Goal: Information Seeking & Learning: Learn about a topic

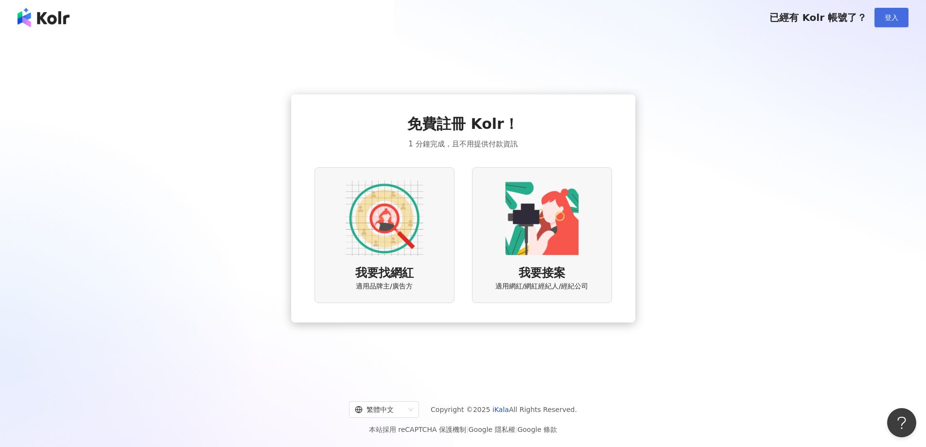
click at [897, 14] on span "登入" at bounding box center [892, 18] width 14 height 8
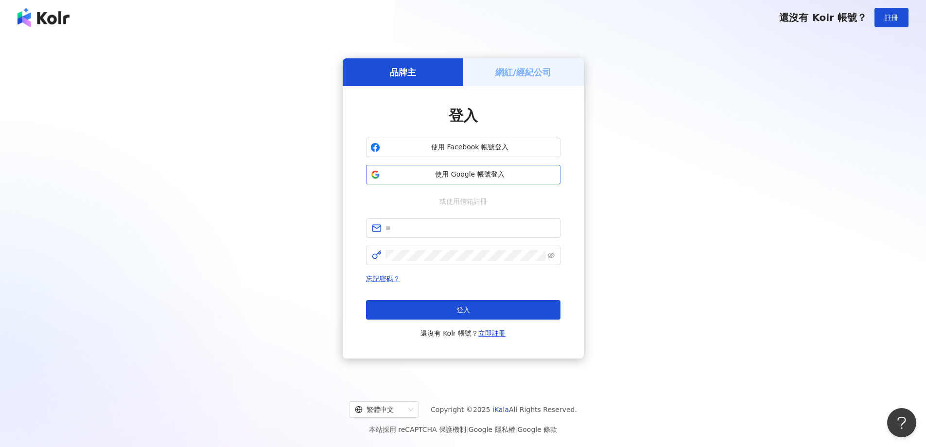
click at [478, 173] on span "使用 Google 帳號登入" at bounding box center [470, 175] width 172 height 10
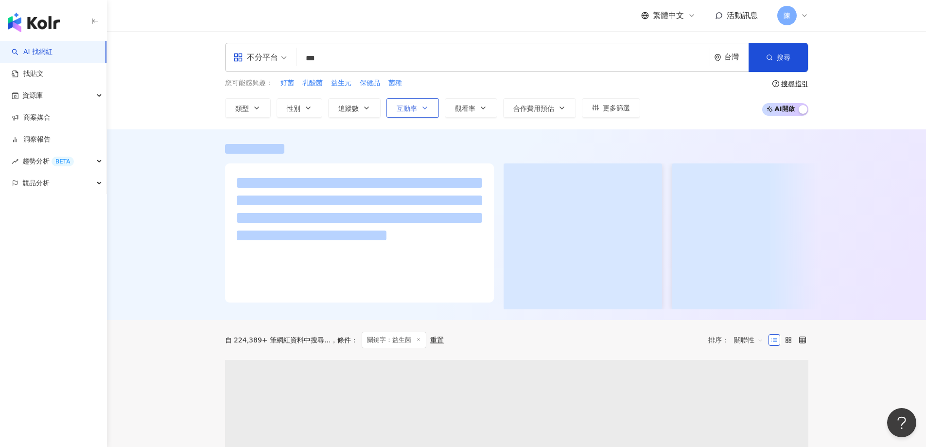
type input "***"
click at [416, 105] on span "互動率" at bounding box center [407, 109] width 20 height 8
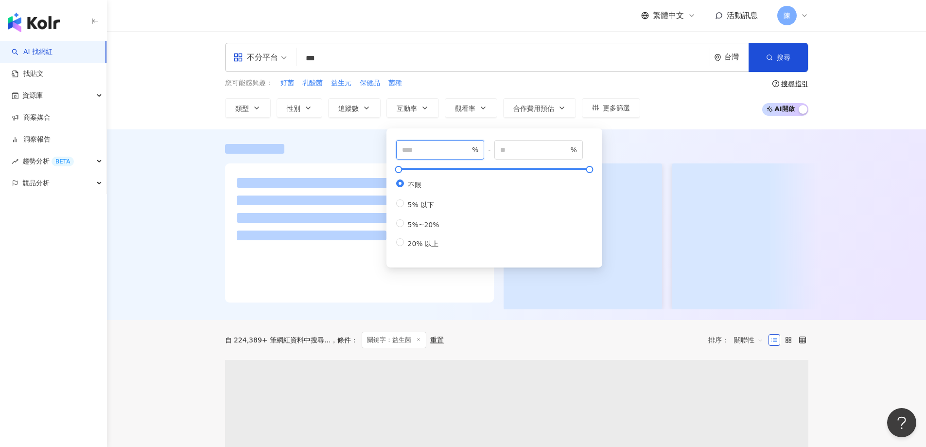
click at [445, 152] on input "number" at bounding box center [436, 149] width 68 height 11
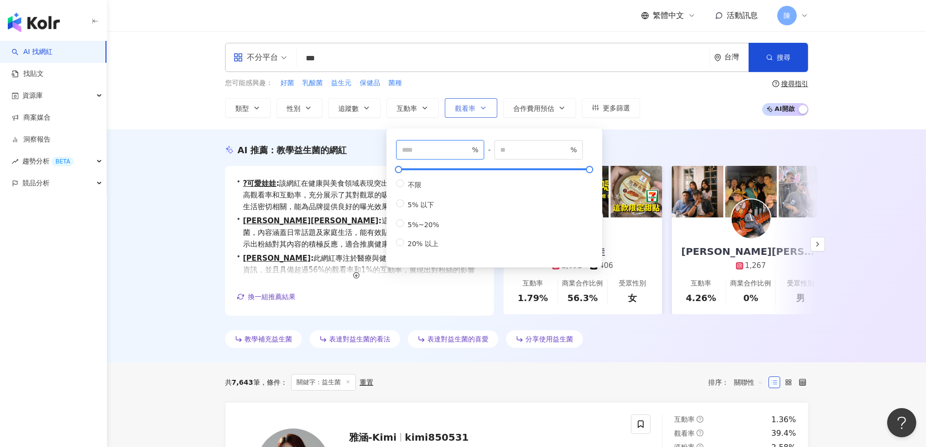
type input "*"
click at [467, 106] on span "觀看率" at bounding box center [465, 109] width 20 height 8
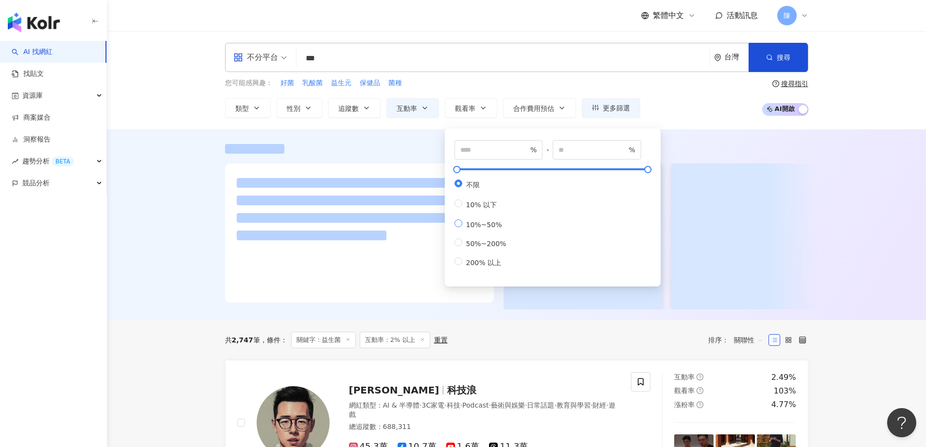
click at [477, 229] on span "10%~50%" at bounding box center [484, 225] width 44 height 8
type input "**"
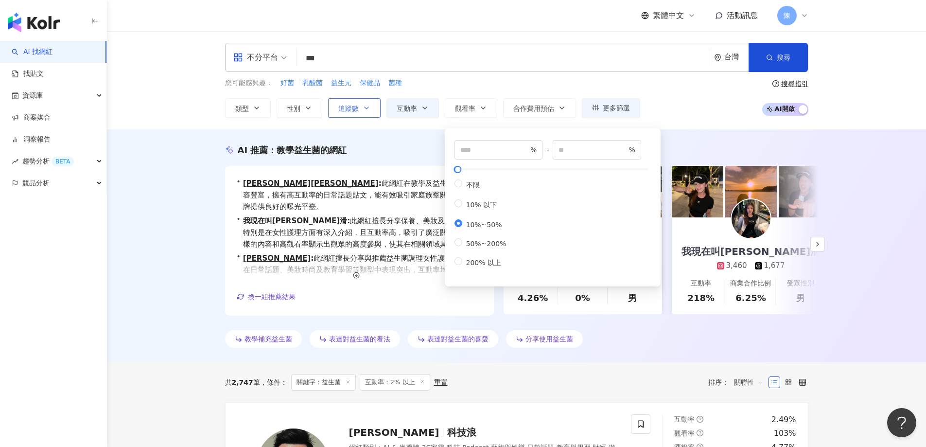
click at [356, 112] on span "追蹤數" at bounding box center [348, 109] width 20 height 8
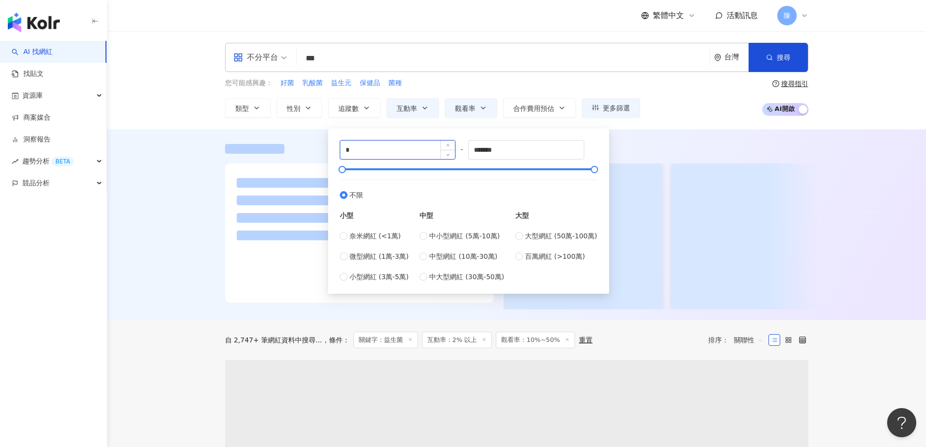
click at [384, 146] on input "*" at bounding box center [397, 150] width 115 height 18
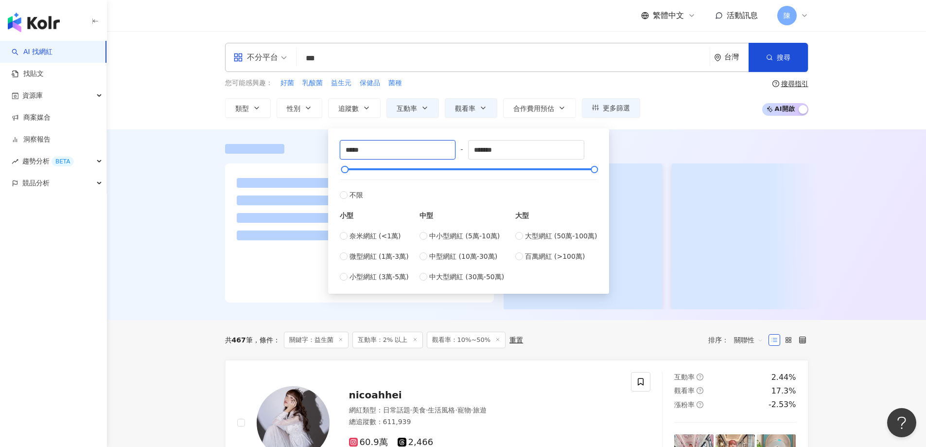
type input "*****"
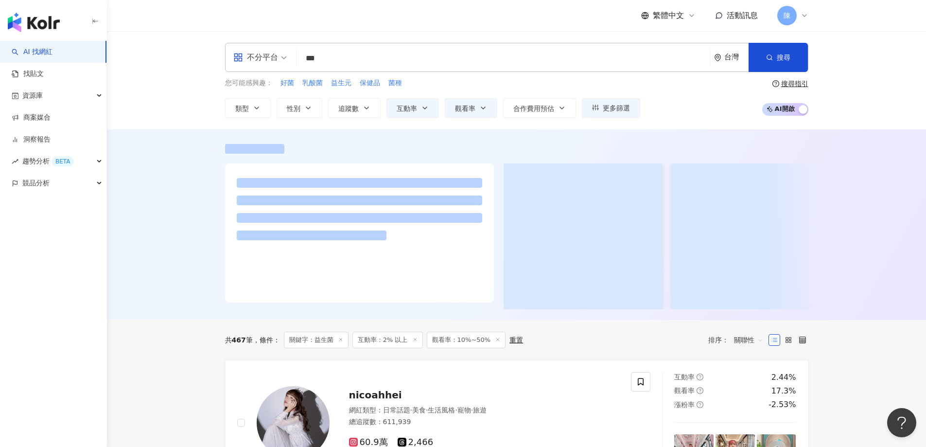
click at [200, 133] on div at bounding box center [516, 224] width 819 height 191
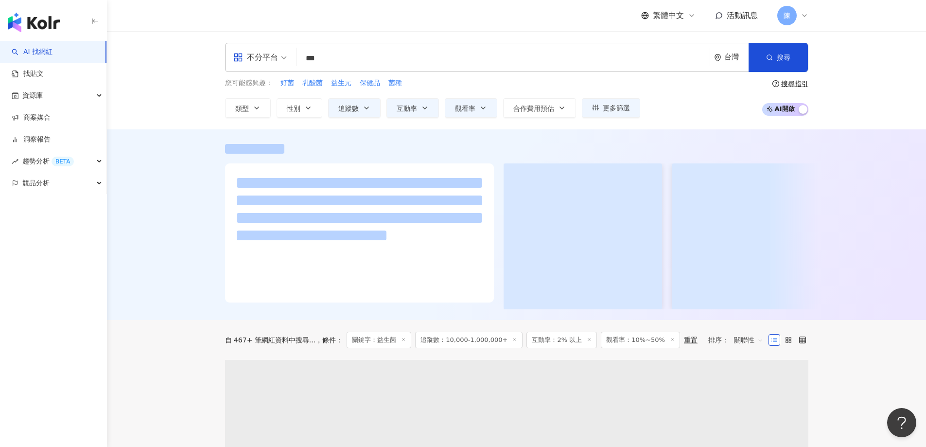
click at [577, 110] on div "類型 性別 追蹤數 互動率 觀看率 合作費用預估 更多篩選 * % - % 不限 5% 以下 5%~20% 20% 以上 ** % - ** % 不限 10%…" at bounding box center [432, 107] width 415 height 19
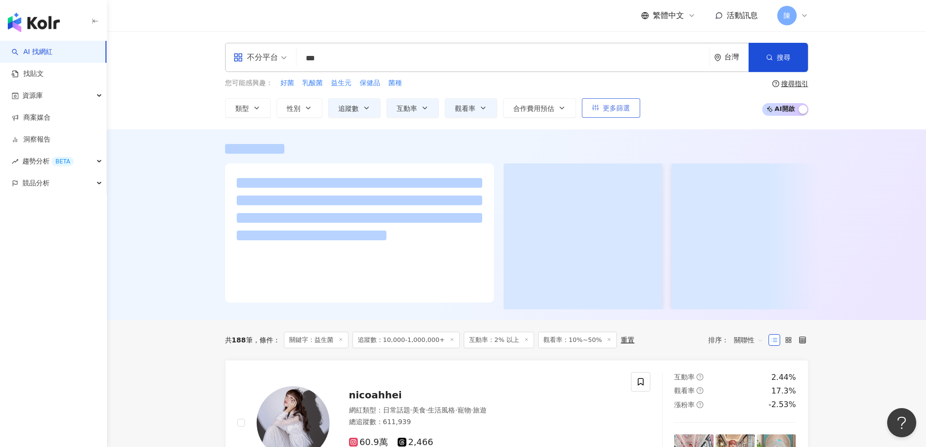
click at [597, 109] on icon "button" at bounding box center [595, 107] width 7 height 7
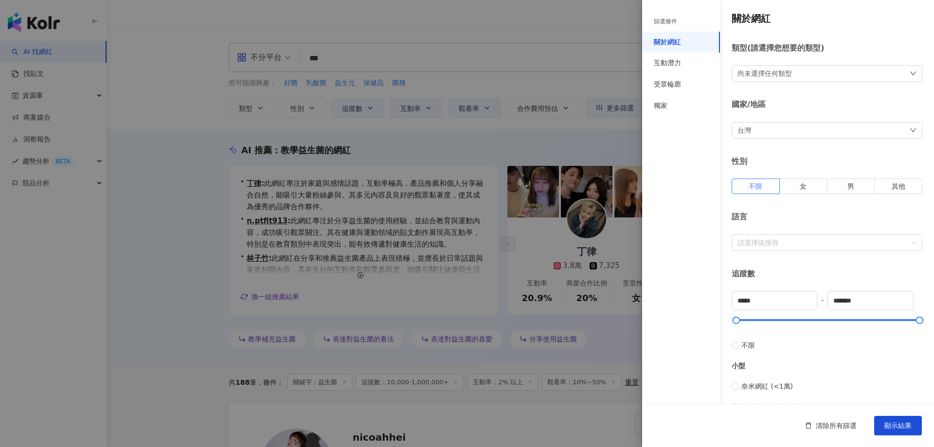
click at [825, 75] on div "尚未選擇任何類型" at bounding box center [826, 73] width 191 height 17
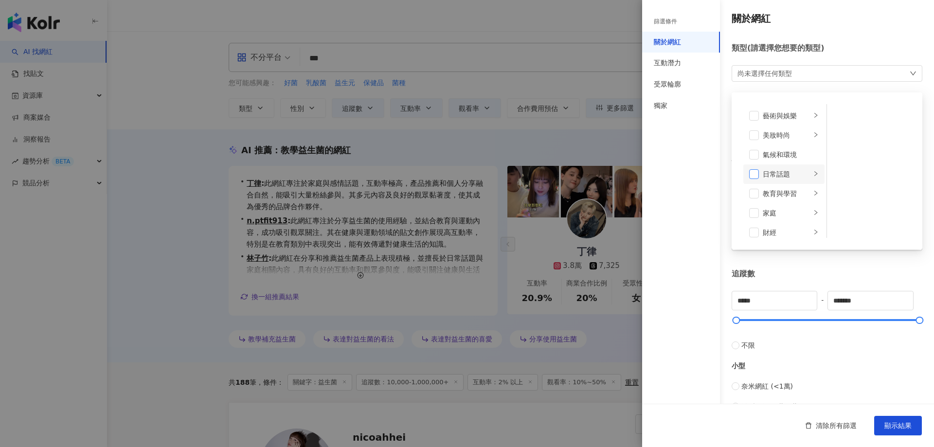
click at [753, 175] on span at bounding box center [754, 174] width 10 height 10
click at [760, 183] on li "生活風格" at bounding box center [783, 184] width 81 height 19
click at [757, 221] on span at bounding box center [754, 223] width 10 height 10
click at [754, 179] on li "生活風格" at bounding box center [783, 184] width 81 height 19
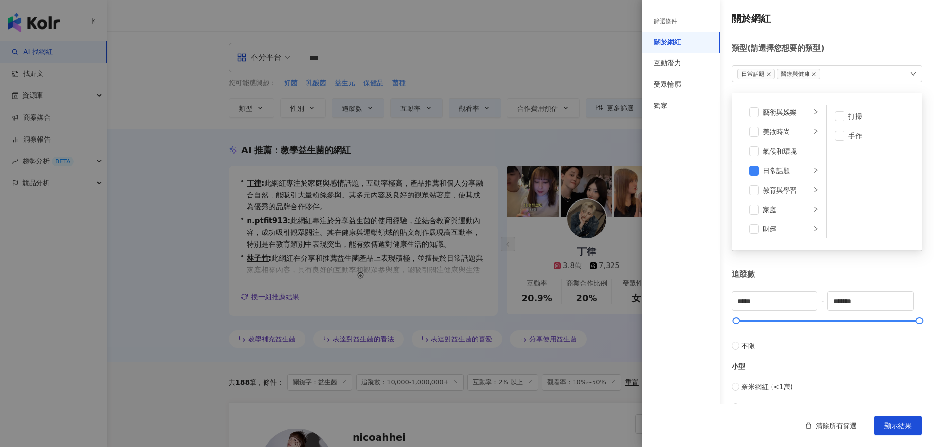
scroll to position [0, 0]
click at [814, 176] on icon "right" at bounding box center [815, 174] width 3 height 5
click at [757, 176] on span at bounding box center [754, 175] width 10 height 10
click at [751, 115] on span at bounding box center [754, 116] width 10 height 10
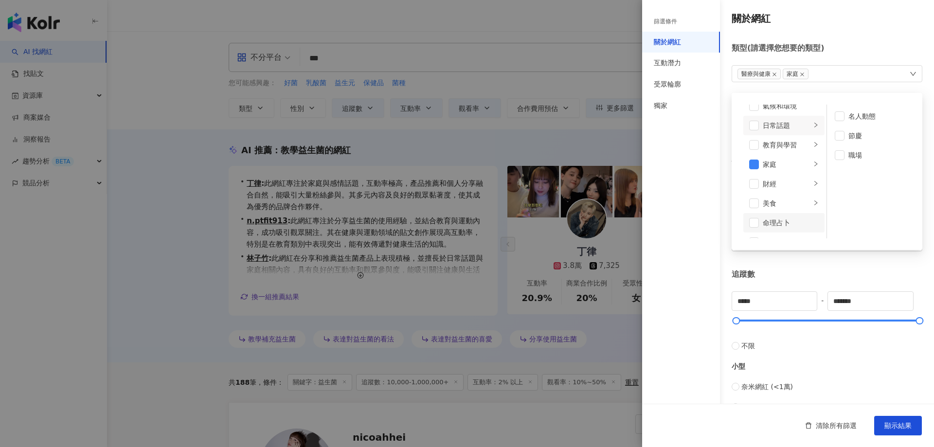
scroll to position [49, 0]
click at [812, 168] on div at bounding box center [815, 164] width 6 height 9
click at [752, 185] on span at bounding box center [754, 184] width 10 height 10
click at [814, 182] on icon "right" at bounding box center [815, 183] width 3 height 5
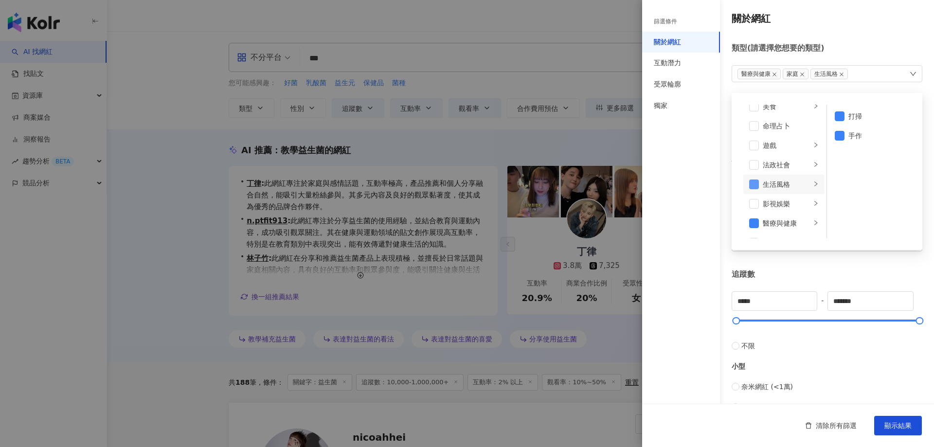
click at [751, 185] on span at bounding box center [754, 184] width 10 height 10
click at [792, 126] on div "醫療與健康" at bounding box center [786, 126] width 48 height 11
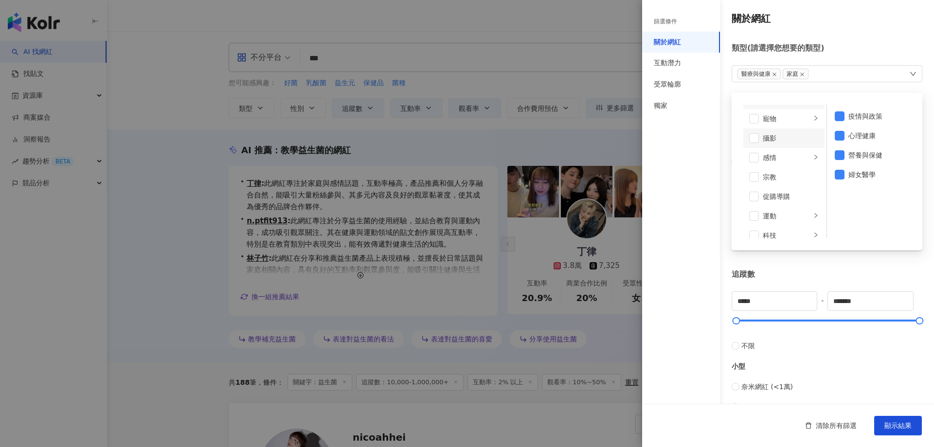
scroll to position [292, 0]
click at [790, 174] on div "促購導購" at bounding box center [790, 174] width 56 height 11
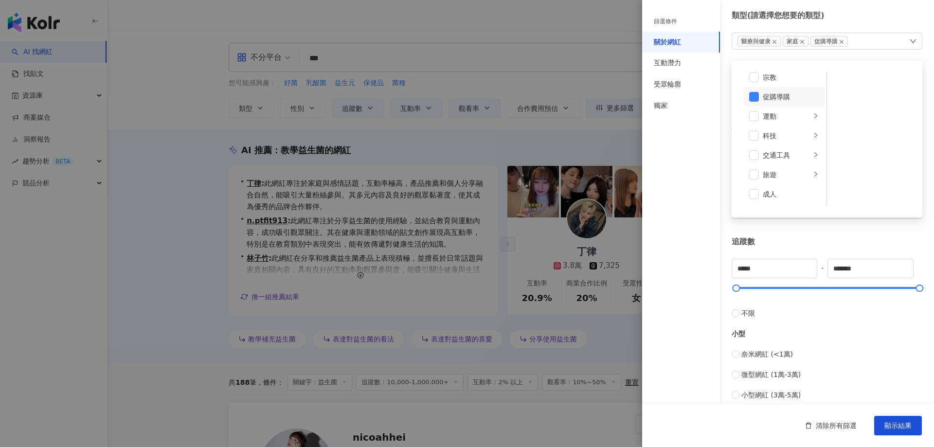
scroll to position [49, 0]
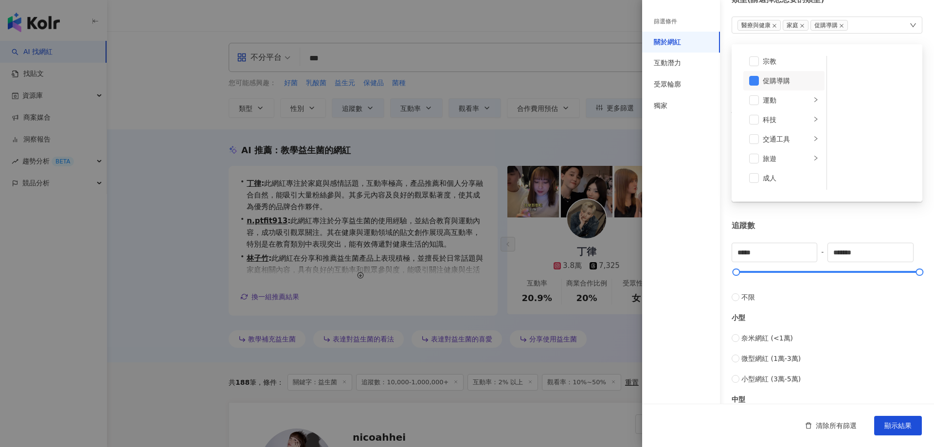
click at [718, 173] on div "篩選條件 關於網紅 互動潛力 受眾輪廓 獨家" at bounding box center [681, 229] width 78 height 435
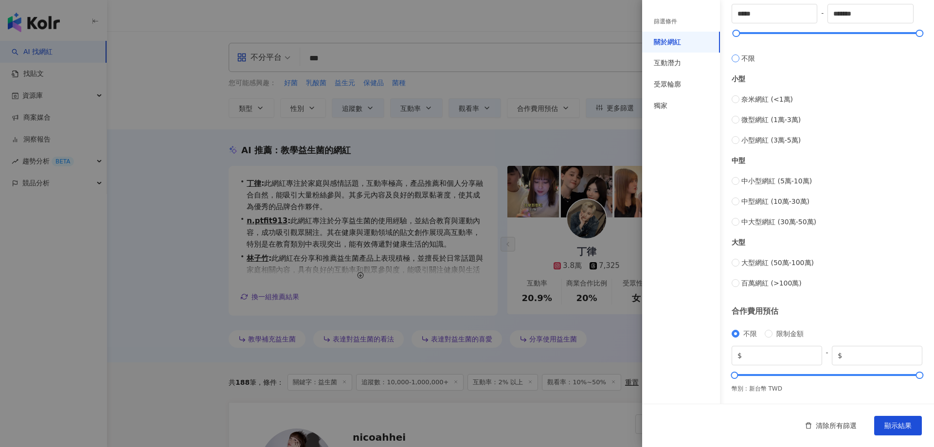
scroll to position [288, 0]
click at [761, 353] on input "*" at bounding box center [779, 355] width 72 height 11
type input "*****"
click at [875, 358] on input "*******" at bounding box center [880, 355] width 72 height 11
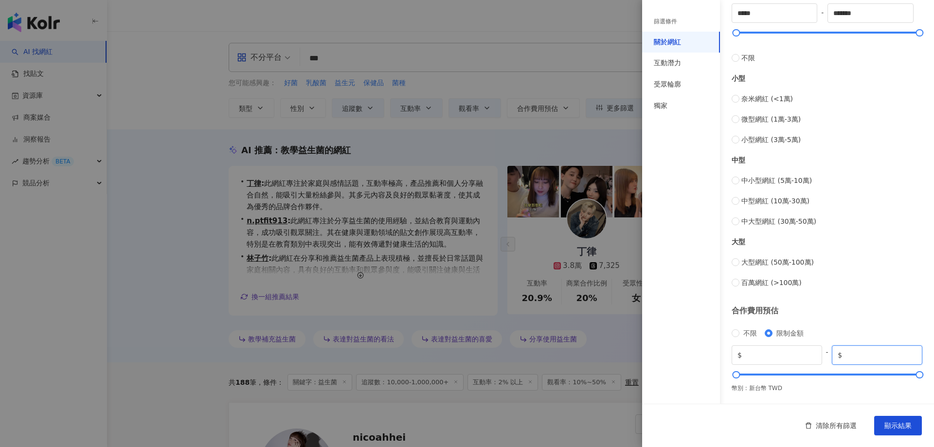
click at [875, 358] on input "*******" at bounding box center [880, 355] width 72 height 11
type input "*****"
click at [671, 60] on div "互動潛力" at bounding box center [666, 63] width 27 height 10
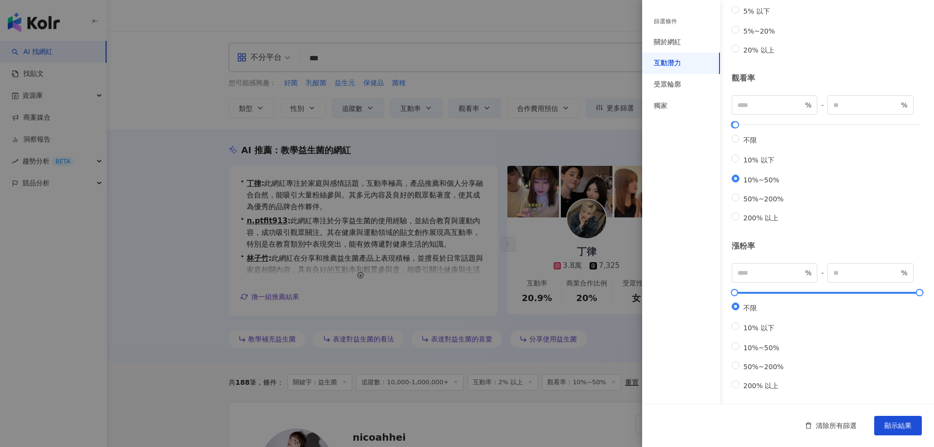
scroll to position [108, 0]
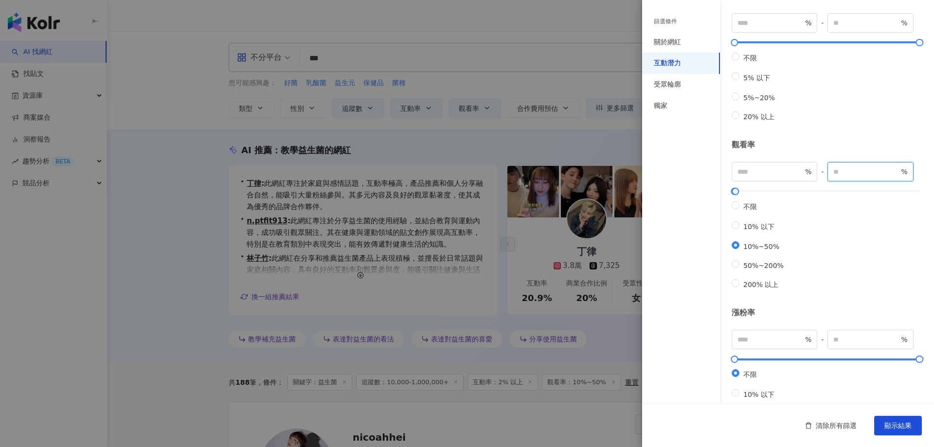
click at [861, 177] on input "**" at bounding box center [866, 171] width 66 height 11
type input "***"
click at [749, 211] on span "不限" at bounding box center [749, 207] width 21 height 8
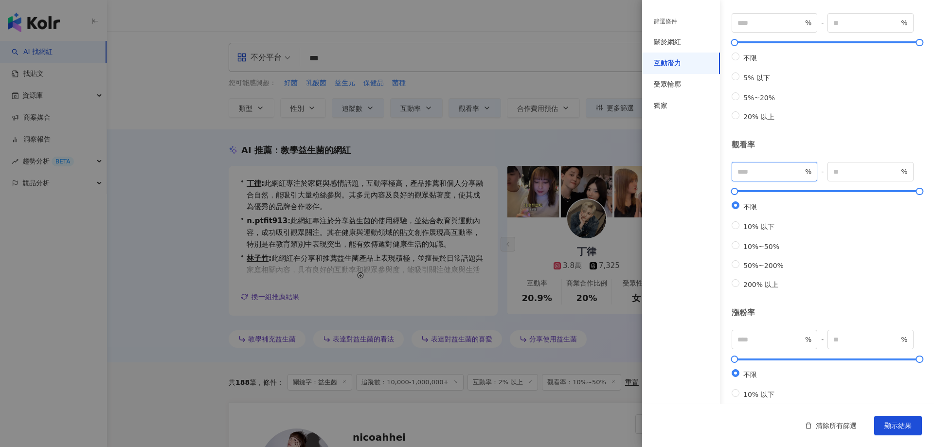
click at [756, 177] on input "number" at bounding box center [770, 171] width 66 height 11
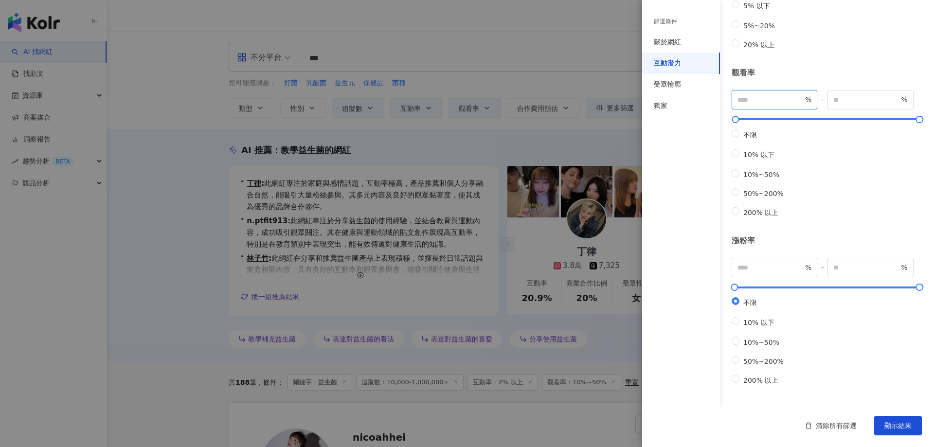
scroll to position [205, 0]
type input "**"
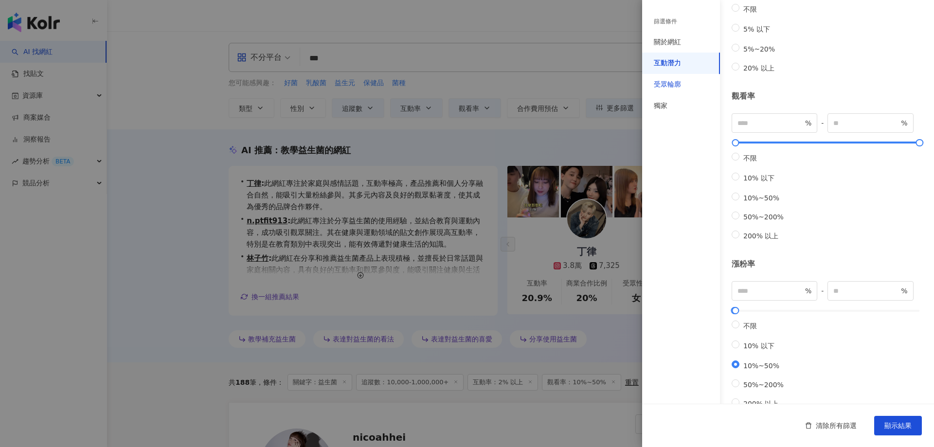
click at [672, 86] on div "受眾輪廓" at bounding box center [666, 85] width 27 height 10
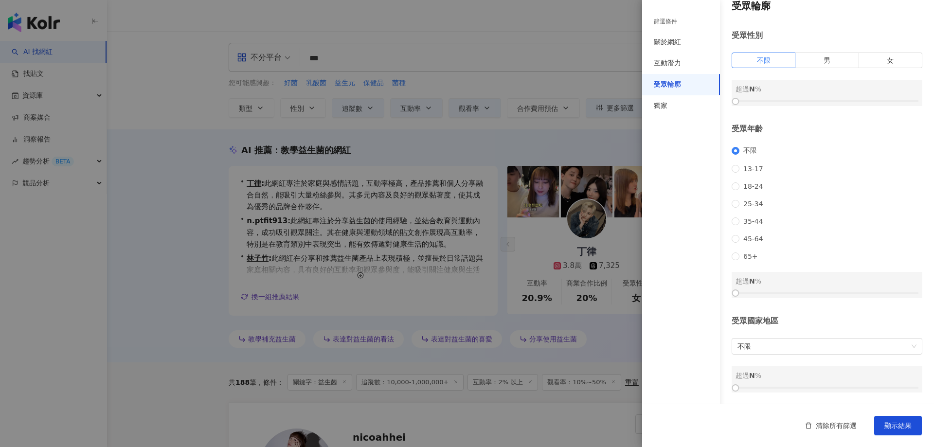
scroll to position [25, 0]
drag, startPoint x: 738, startPoint y: 294, endPoint x: 821, endPoint y: 290, distance: 83.3
click at [821, 290] on div at bounding box center [820, 292] width 5 height 5
drag, startPoint x: 820, startPoint y: 294, endPoint x: 858, endPoint y: 290, distance: 37.6
click at [858, 290] on div at bounding box center [859, 292] width 5 height 5
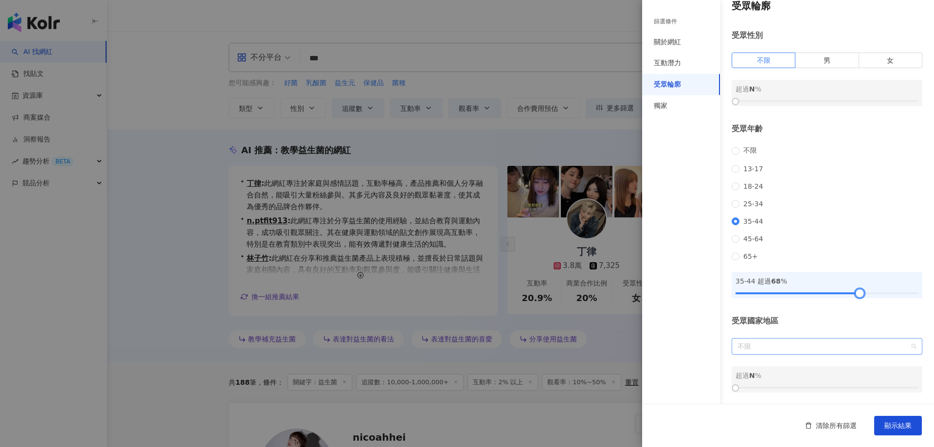
click at [760, 348] on span "不限" at bounding box center [826, 346] width 179 height 16
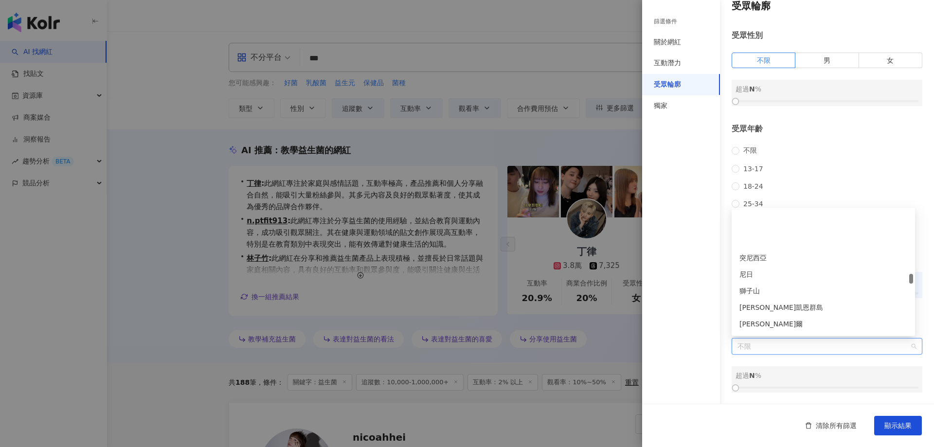
scroll to position [2042, 0]
click at [754, 292] on div "台灣" at bounding box center [823, 291] width 168 height 11
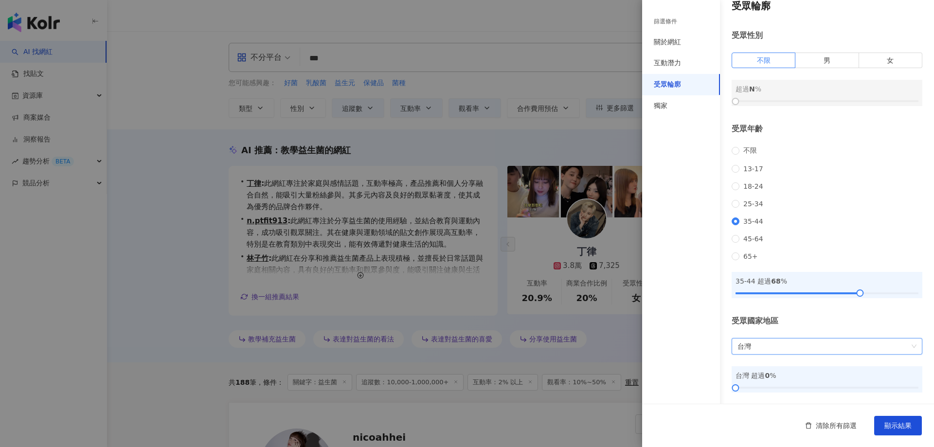
click at [677, 304] on div "篩選條件 關於網紅 互動潛力 受眾輪廓 獨家" at bounding box center [681, 229] width 78 height 435
drag, startPoint x: 736, startPoint y: 388, endPoint x: 933, endPoint y: 386, distance: 197.4
click at [926, 386] on div "篩選條件 關於網紅 互動潛力 受眾輪廓 獨家 關於網紅 類型 ( 請選擇您想要的類型 ) 醫療與健康 家庭 促購導購 國家/地區 台灣 性別 不限 女 男 其…" at bounding box center [788, 223] width 292 height 447
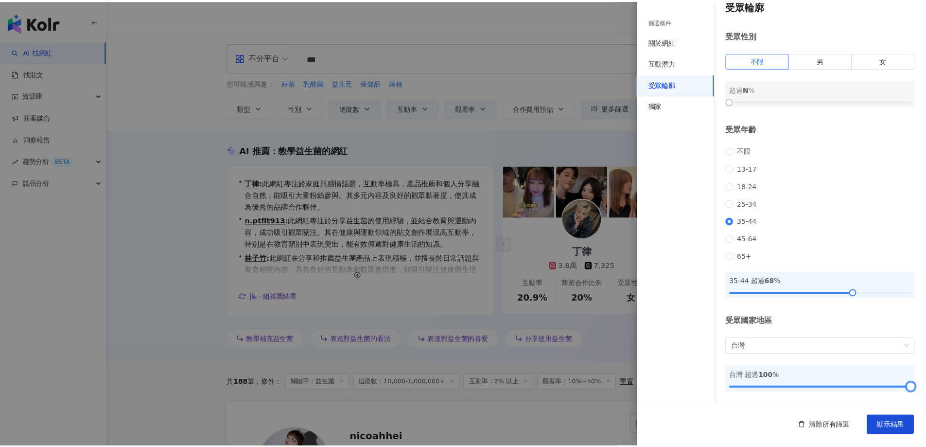
scroll to position [0, 0]
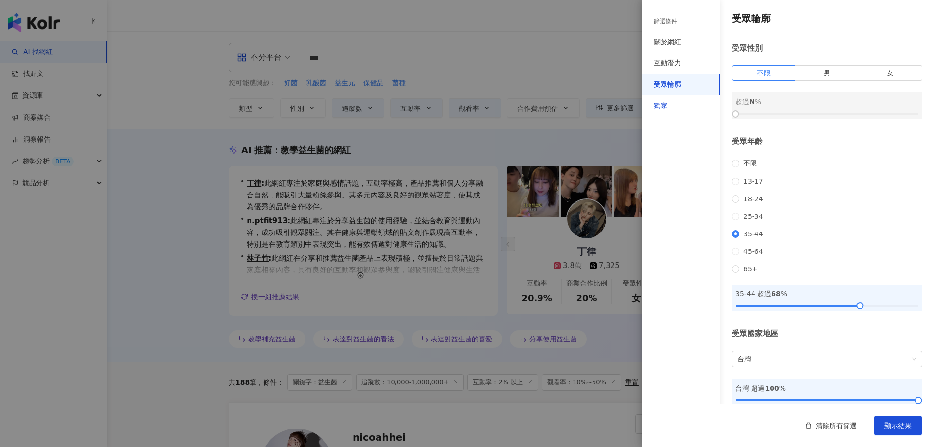
click at [663, 107] on div "獨家" at bounding box center [660, 106] width 14 height 10
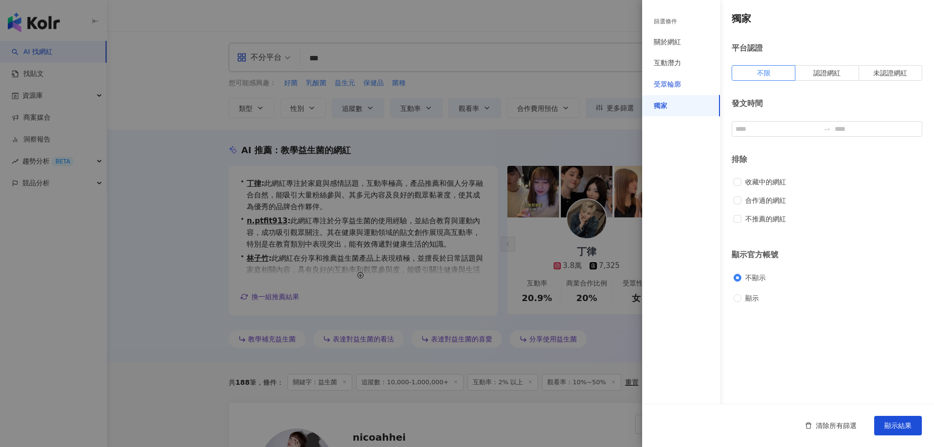
click at [669, 88] on div "受眾輪廓" at bounding box center [666, 85] width 27 height 10
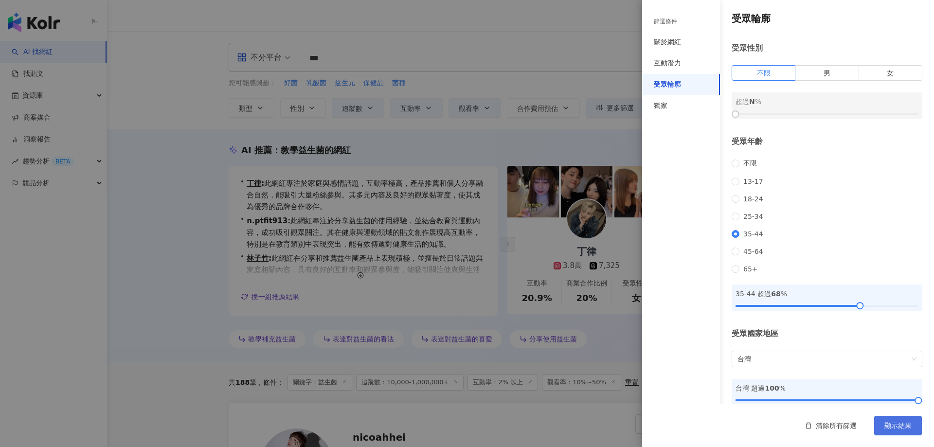
click at [888, 424] on span "顯示結果" at bounding box center [897, 426] width 27 height 8
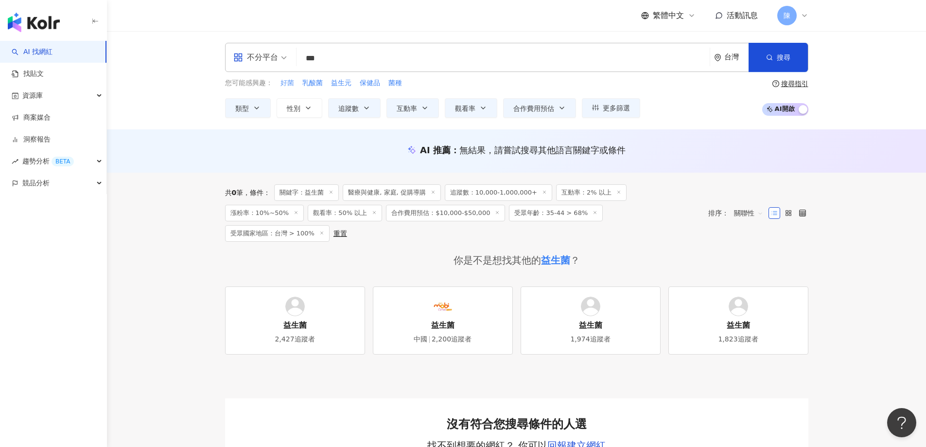
click at [282, 83] on span "好菌" at bounding box center [288, 83] width 14 height 10
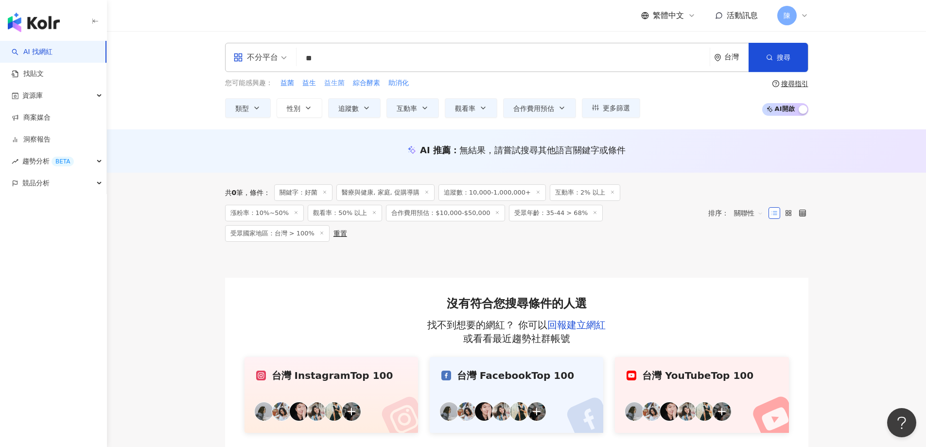
click at [333, 81] on span "益生菌" at bounding box center [334, 83] width 20 height 10
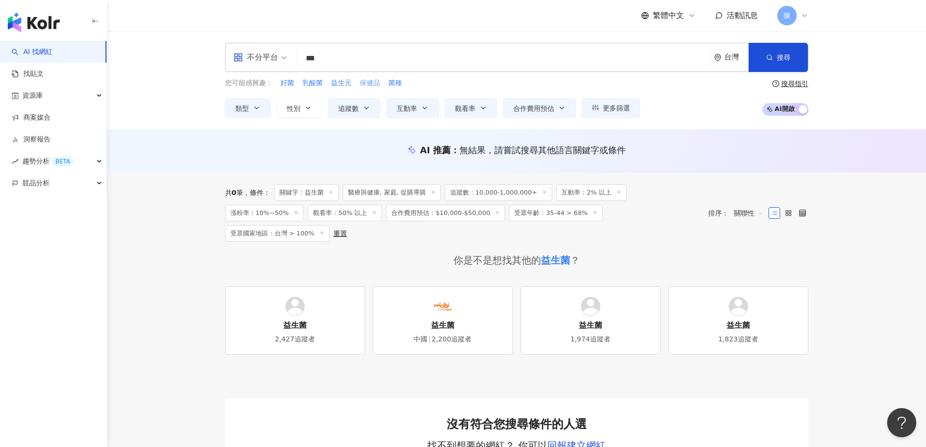
click at [360, 82] on span "保健品" at bounding box center [370, 83] width 20 height 10
type input "***"
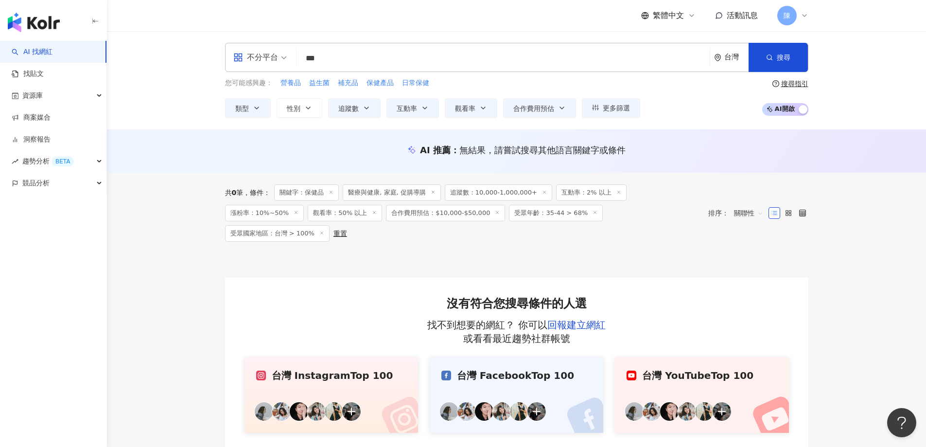
click at [871, 259] on main "不分平台 *** 台灣 搜尋 85b4bd24-8d25-4a41-b4a5-061f20ab44d1 inthefamily_ymb520 8,225 追蹤…" at bounding box center [516, 241] width 819 height 421
click at [372, 211] on icon at bounding box center [374, 212] width 5 height 5
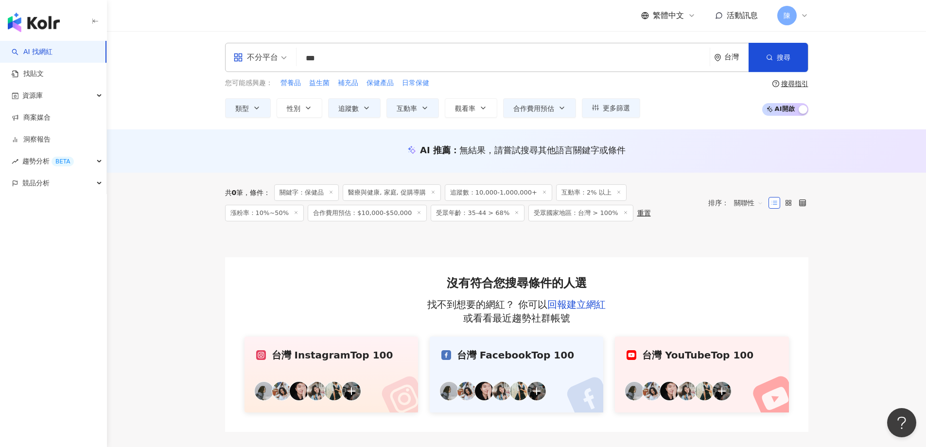
click at [514, 212] on icon at bounding box center [516, 212] width 5 height 5
click at [431, 214] on span "受眾國家地區：台灣 > 100%" at bounding box center [483, 213] width 105 height 17
click at [431, 213] on span "受眾國家地區：台灣 > 100%" at bounding box center [483, 213] width 105 height 17
click at [527, 213] on line at bounding box center [528, 212] width 2 height 2
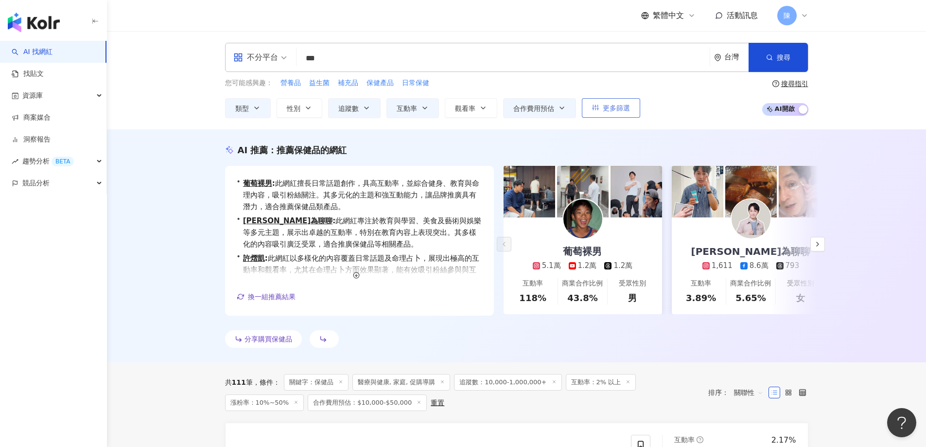
click at [631, 105] on button "更多篩選" at bounding box center [611, 107] width 58 height 19
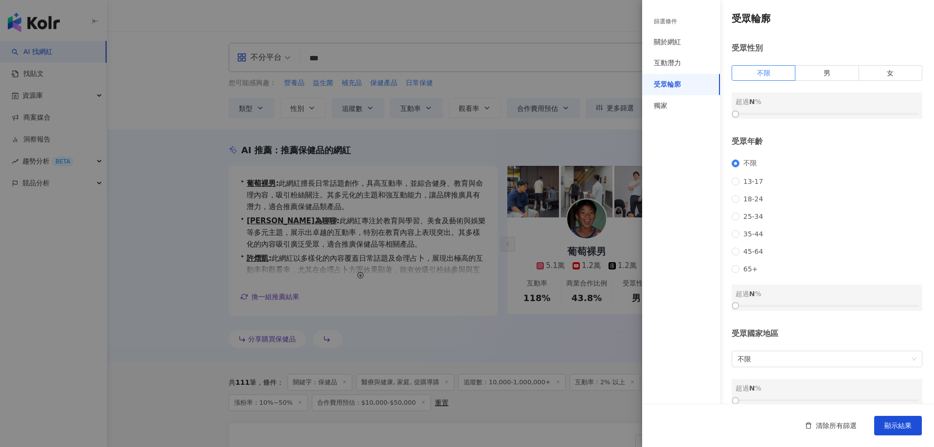
scroll to position [25, 0]
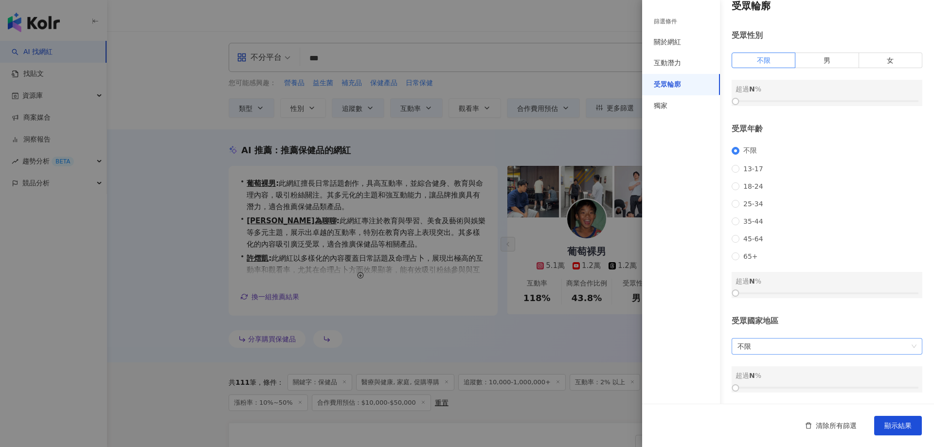
click at [786, 349] on span "不限" at bounding box center [826, 346] width 179 height 16
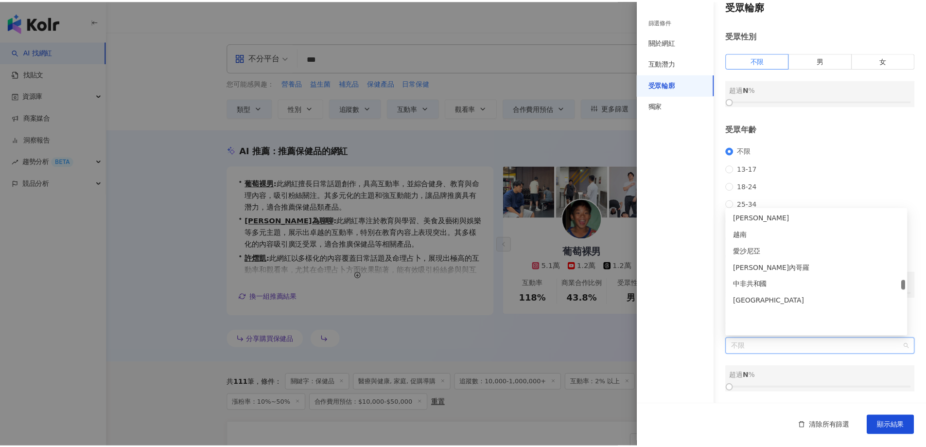
scroll to position [2100, 0]
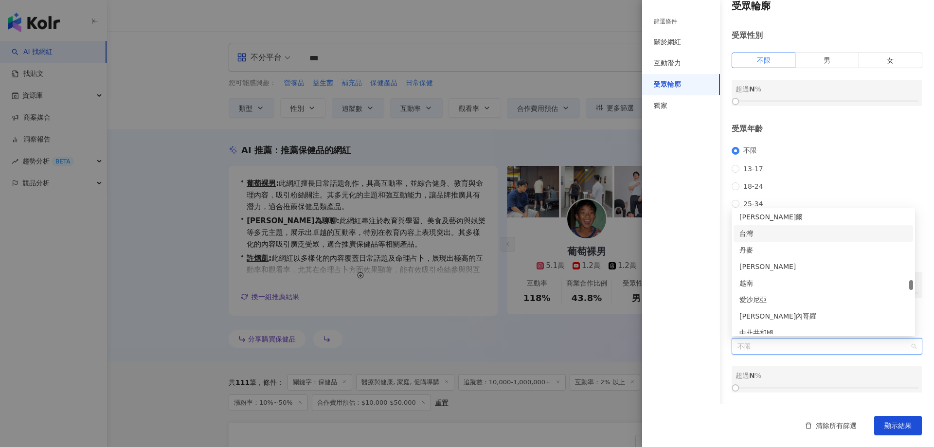
click at [770, 232] on div "台灣" at bounding box center [823, 233] width 168 height 11
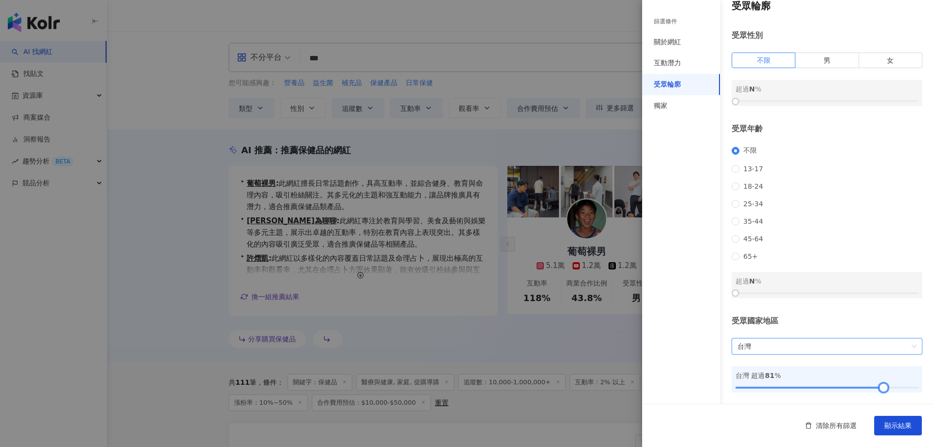
drag, startPoint x: 740, startPoint y: 387, endPoint x: 878, endPoint y: 383, distance: 138.1
click at [878, 385] on div at bounding box center [826, 388] width 183 height 6
click at [896, 423] on span "顯示結果" at bounding box center [897, 426] width 27 height 8
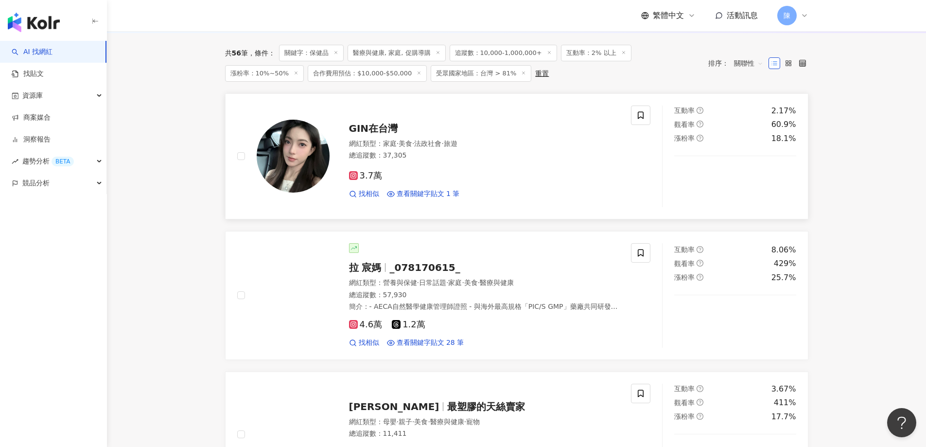
scroll to position [346, 0]
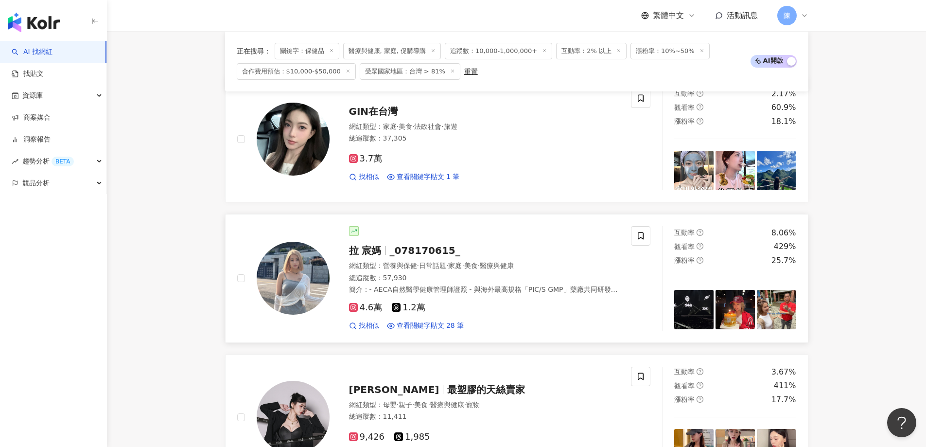
click at [578, 292] on span "- AECA自然醫學健康管理師證照 - 與海外最高規格「PIC/S GMP」藥廠共同研發 直播&產品專區 @_im5203" at bounding box center [483, 294] width 269 height 18
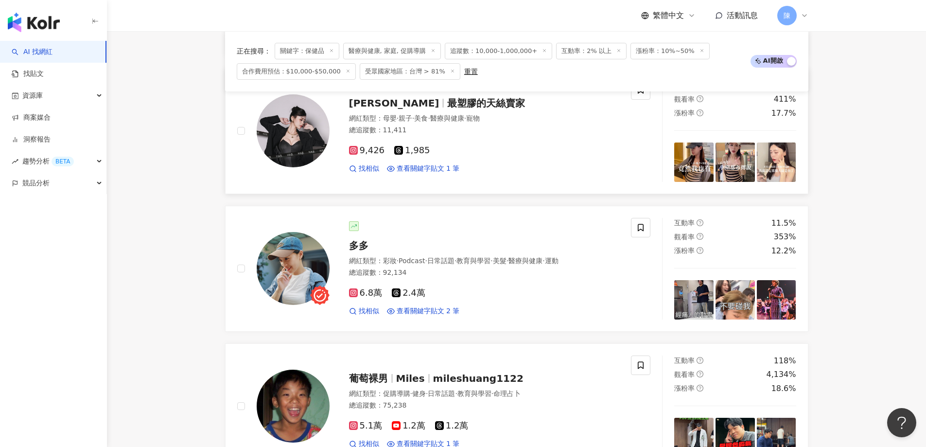
scroll to position [638, 0]
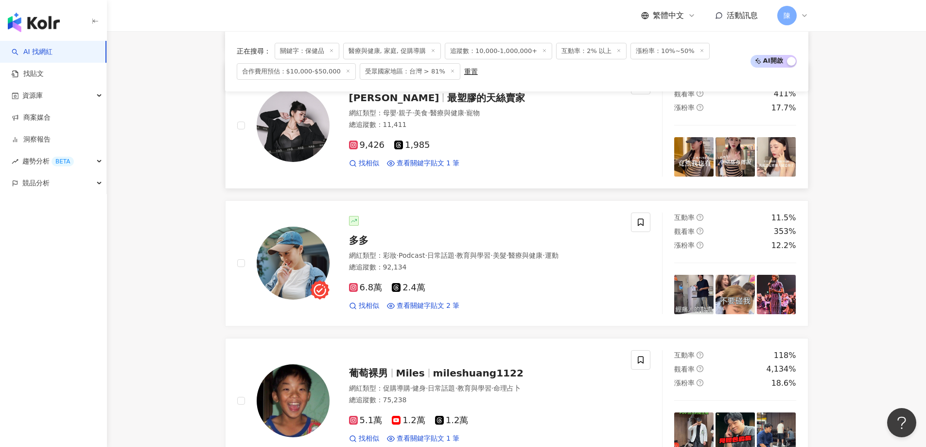
click at [541, 263] on div "總追蹤數 ： 92,134" at bounding box center [484, 268] width 271 height 10
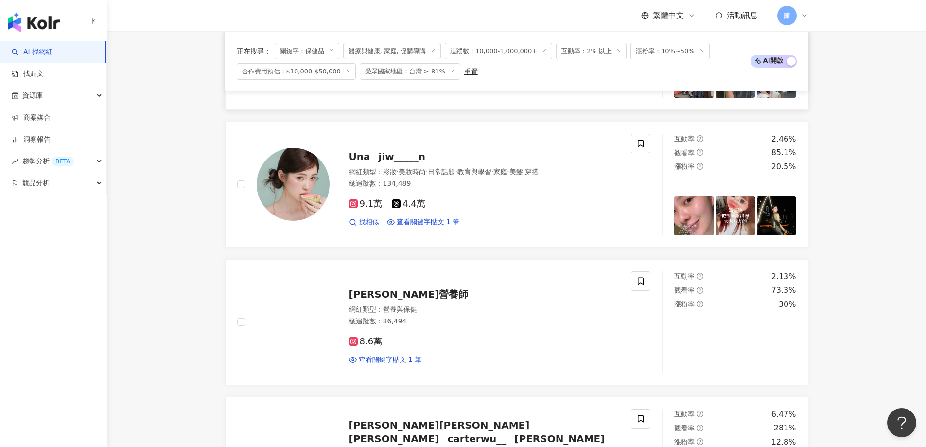
scroll to position [1027, 0]
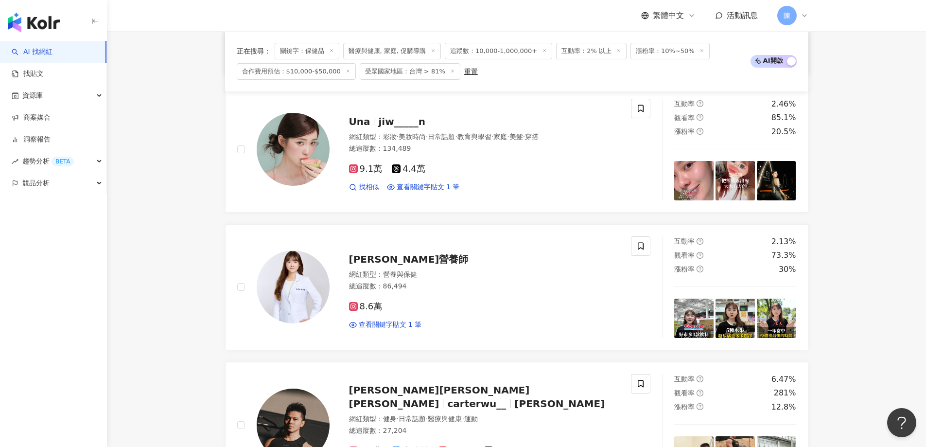
click at [546, 286] on div "總追蹤數 ： 86,494" at bounding box center [484, 287] width 271 height 10
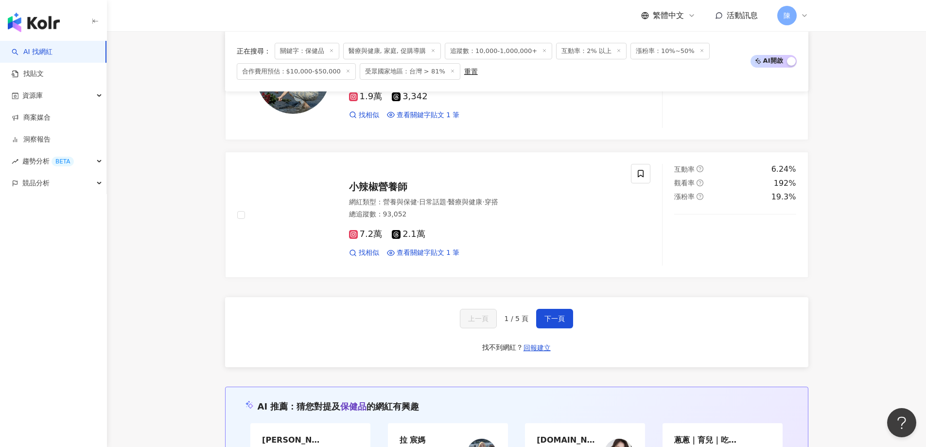
scroll to position [1805, 0]
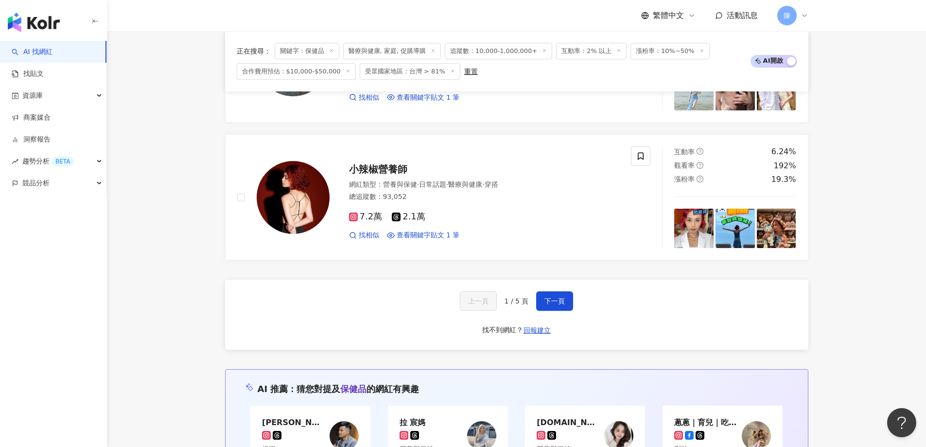
click at [555, 193] on div "總追蹤數 ： 93,052" at bounding box center [484, 197] width 271 height 10
click at [540, 294] on button "下一頁" at bounding box center [554, 300] width 37 height 19
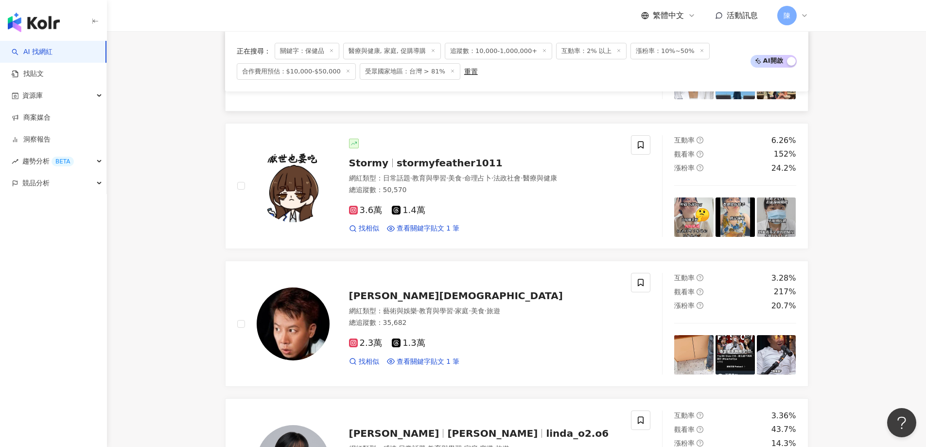
scroll to position [438, 0]
click at [571, 210] on div "3.6萬 1.4萬" at bounding box center [484, 210] width 271 height 11
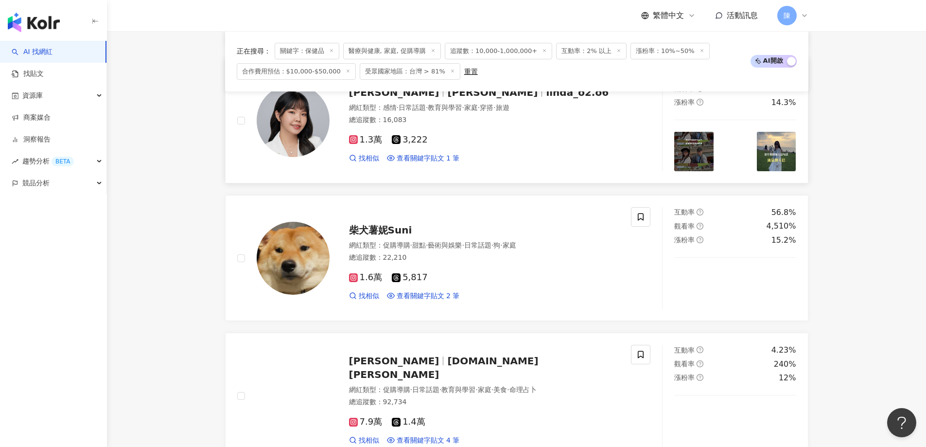
scroll to position [972, 0]
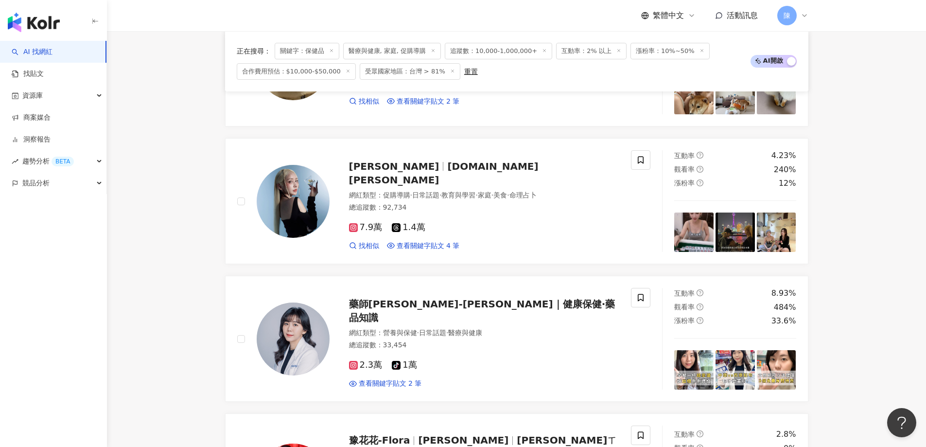
click at [556, 352] on div "2.3萬 tiktok-icon 1萬 查看關鍵字貼文 2 筆" at bounding box center [484, 370] width 271 height 36
click at [548, 228] on div "7.9萬 1.4萬 找相似 查看關鍵字貼文 4 筆" at bounding box center [484, 232] width 271 height 36
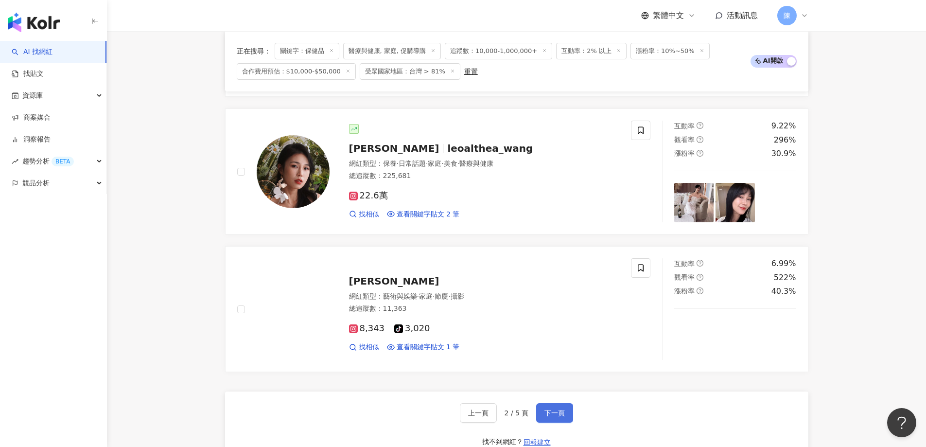
scroll to position [1702, 0]
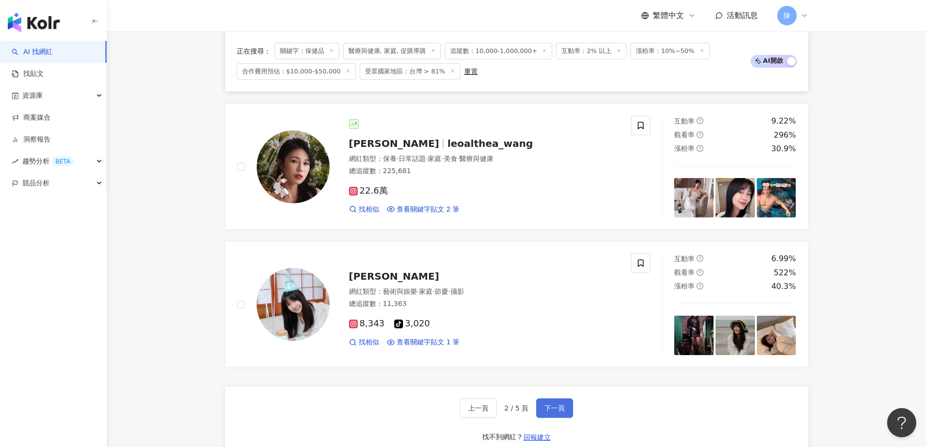
click at [559, 404] on span "下一頁" at bounding box center [555, 408] width 20 height 8
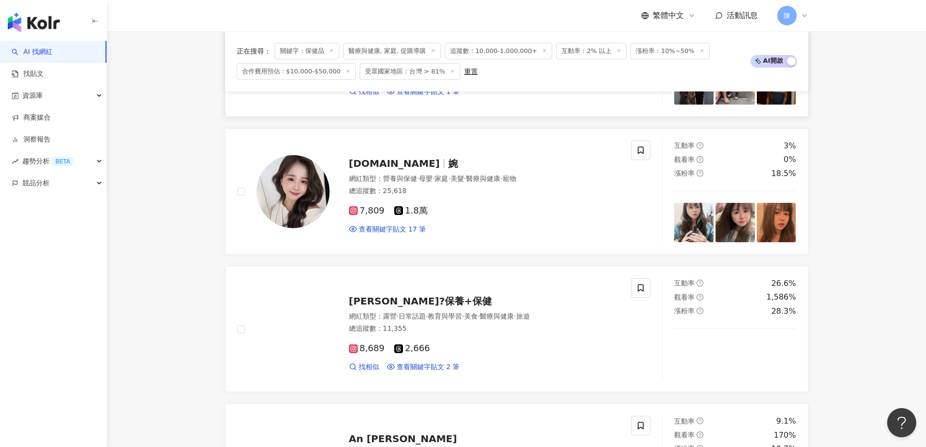
scroll to position [778, 0]
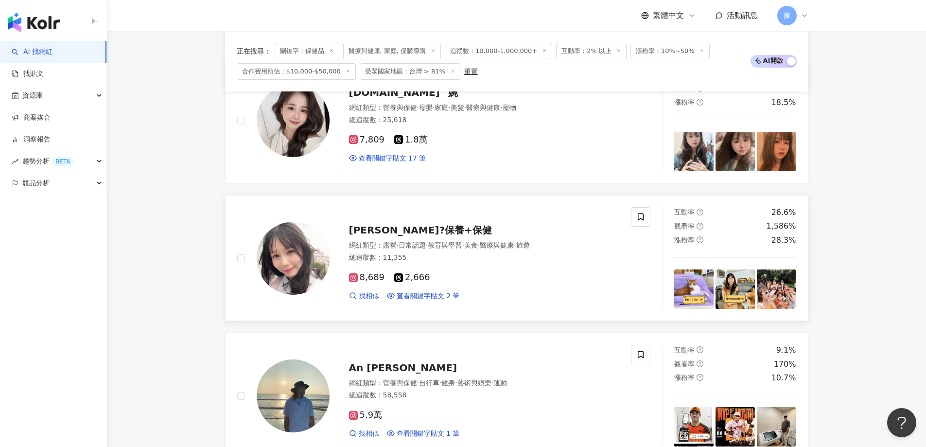
click at [539, 285] on div "8,689 2,666 找相似 查看關鍵字貼文 2 筆" at bounding box center [484, 282] width 271 height 36
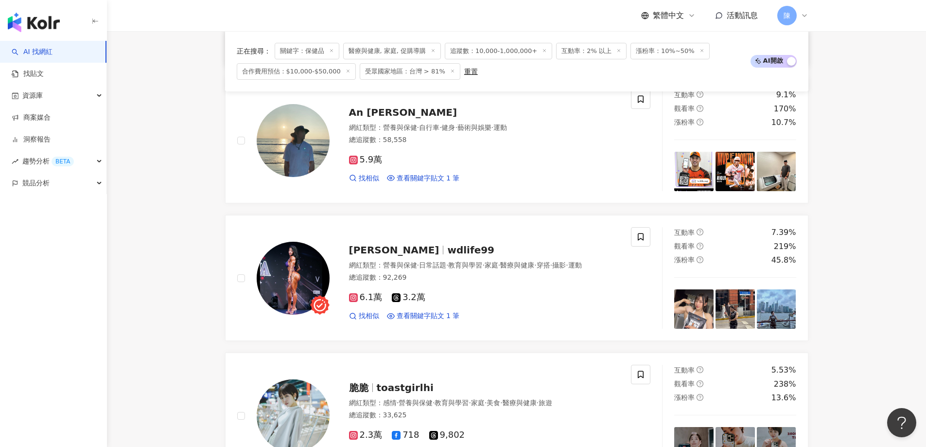
scroll to position [1021, 0]
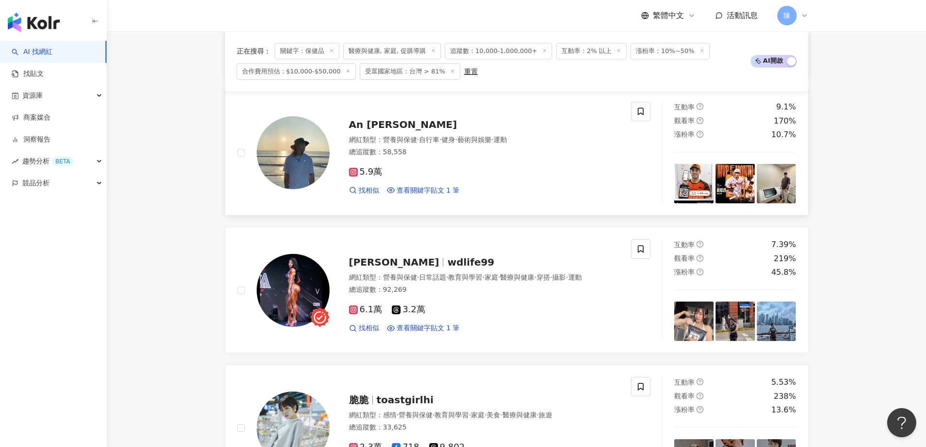
click at [507, 141] on span "運動" at bounding box center [500, 140] width 14 height 8
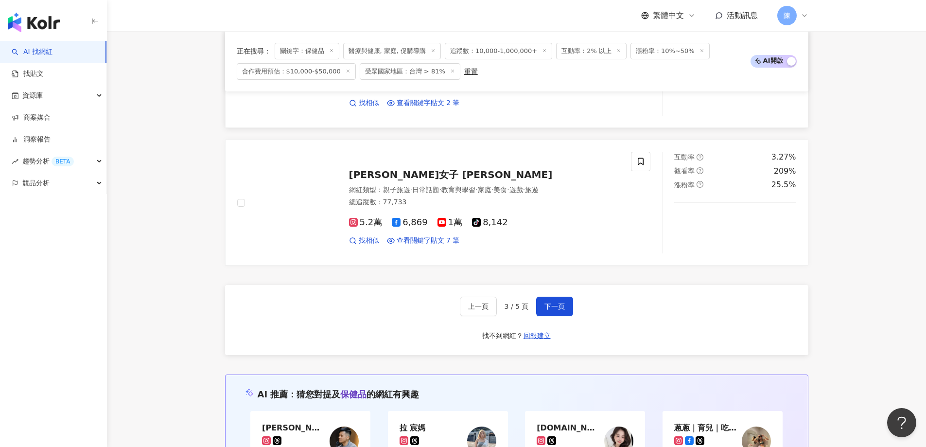
scroll to position [1799, 0]
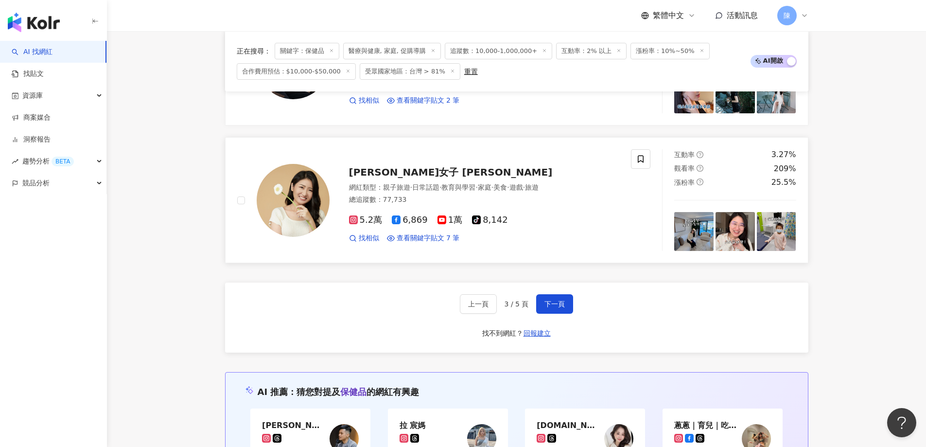
click at [550, 219] on div "5.2萬 6,869 1萬 tiktok-icon 8,142" at bounding box center [484, 220] width 271 height 11
click at [542, 310] on button "下一頁" at bounding box center [554, 303] width 37 height 19
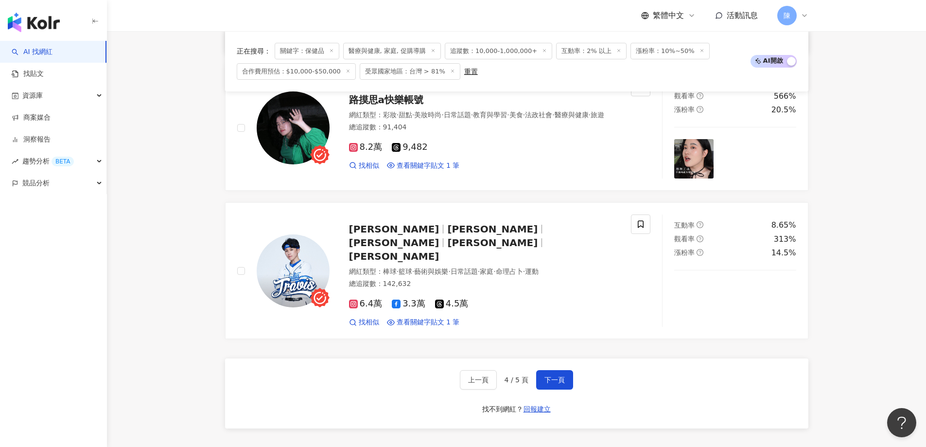
scroll to position [1801, 0]
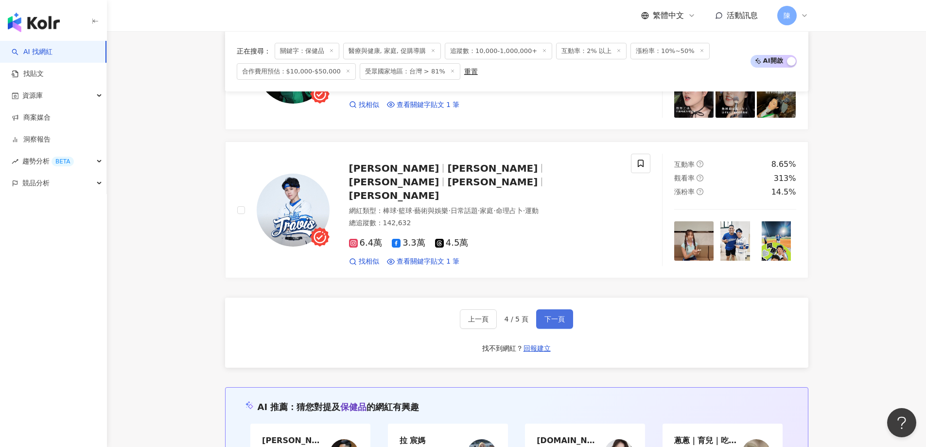
click at [554, 309] on button "下一頁" at bounding box center [554, 318] width 37 height 19
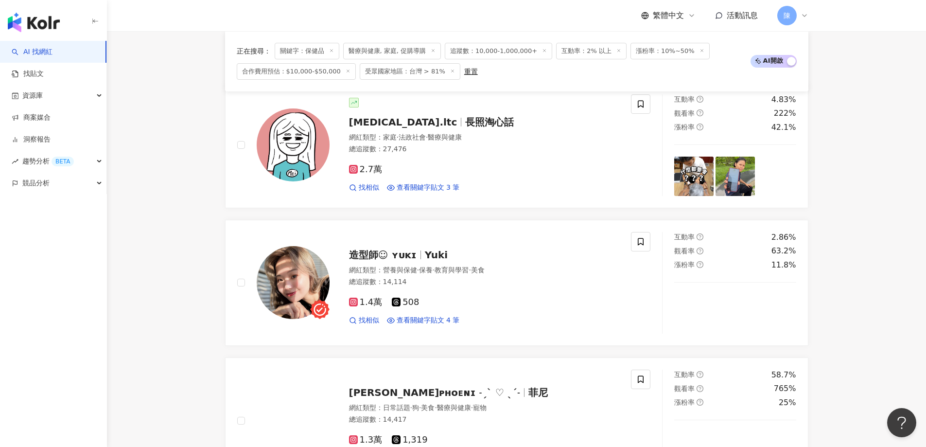
scroll to position [389, 0]
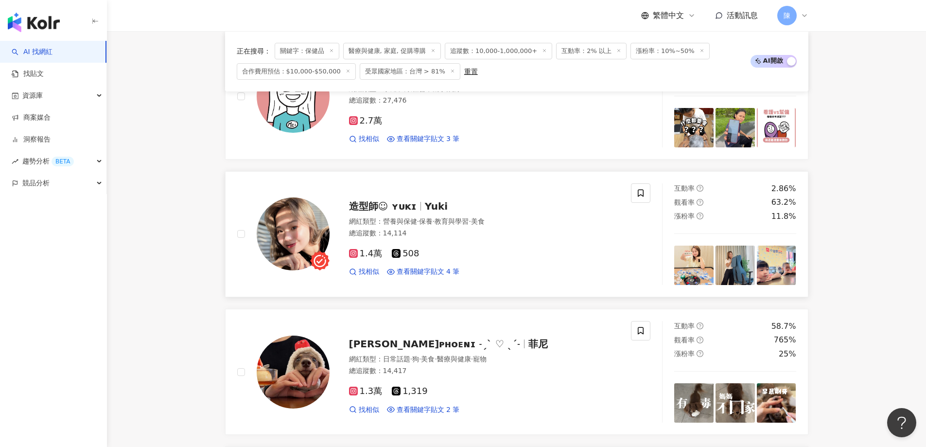
click at [548, 231] on div "總追蹤數 ： 14,114" at bounding box center [484, 234] width 271 height 10
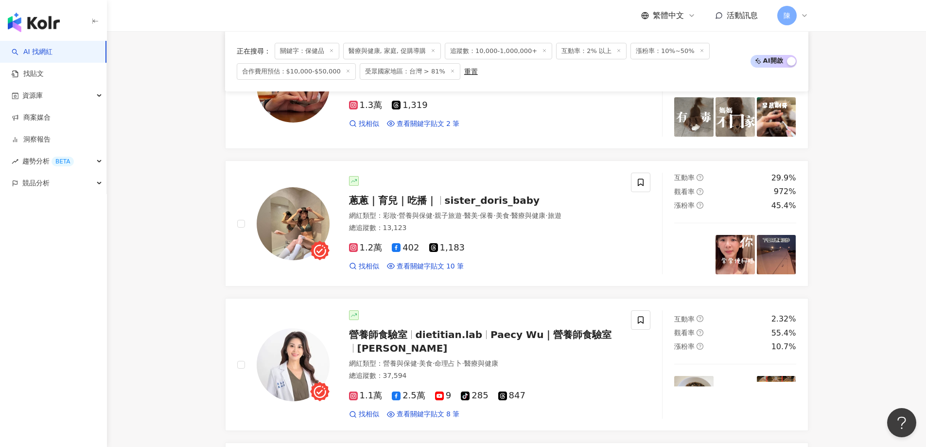
scroll to position [729, 0]
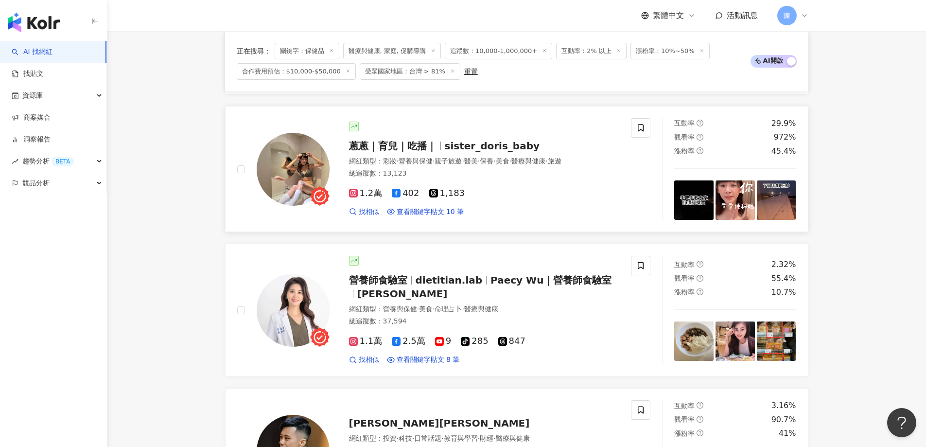
click at [551, 180] on div "1.2萬 402 1,183 找相似 查看關鍵字貼文 10 筆" at bounding box center [484, 198] width 271 height 36
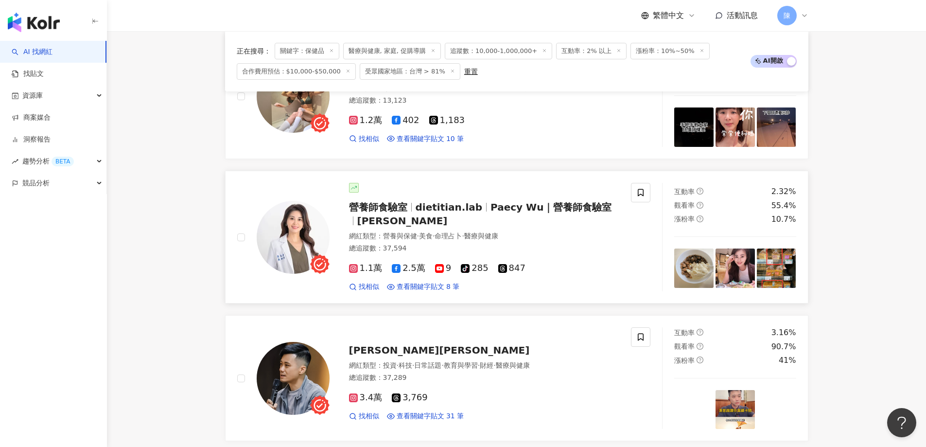
scroll to position [827, 0]
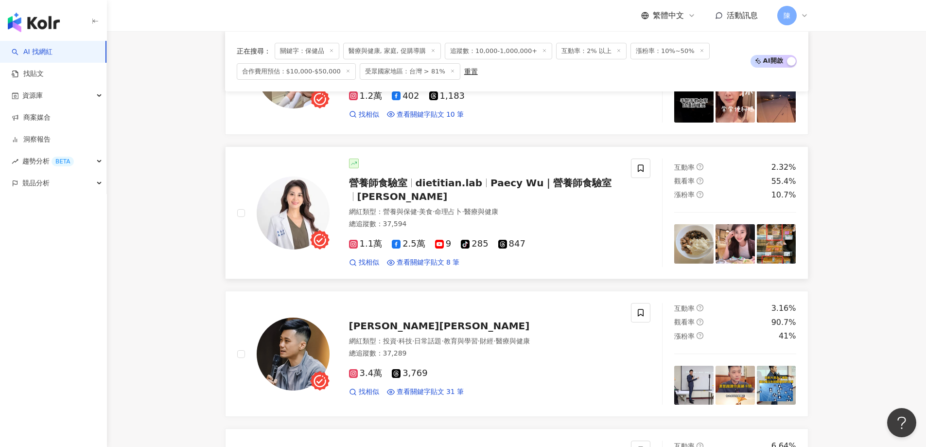
click at [575, 226] on div "總追蹤數 ： 37,594" at bounding box center [484, 224] width 271 height 10
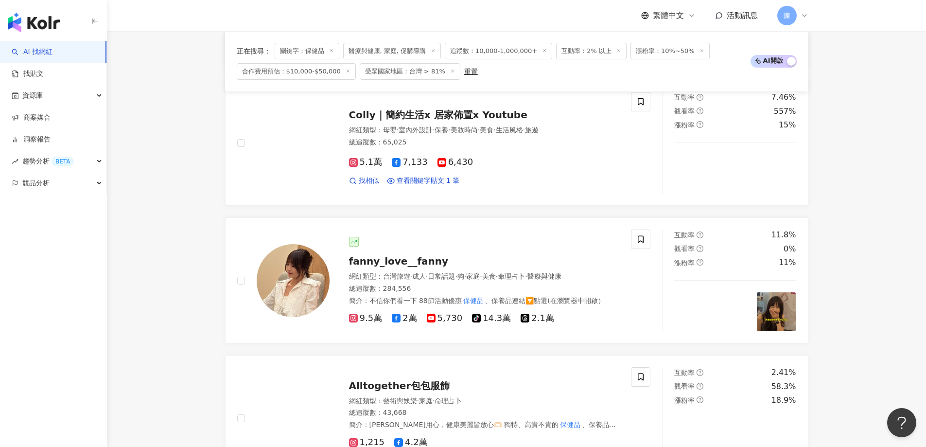
scroll to position [1702, 0]
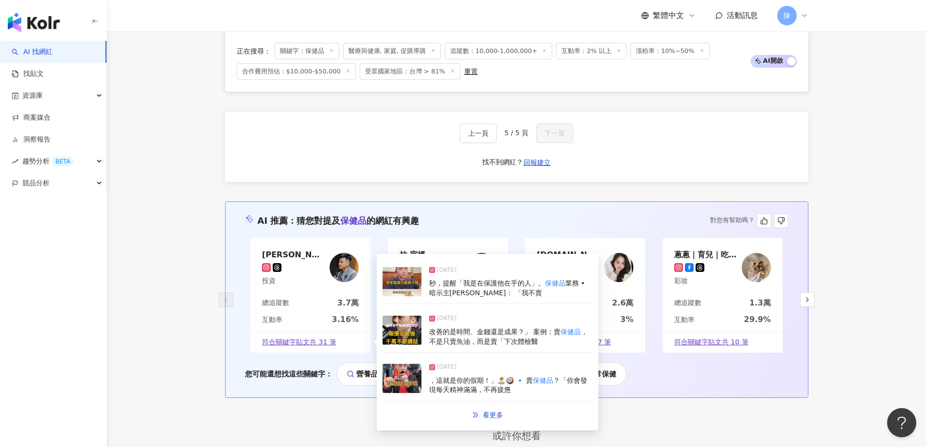
click at [316, 338] on span "符合關鍵字貼文共 31 筆" at bounding box center [299, 342] width 74 height 10
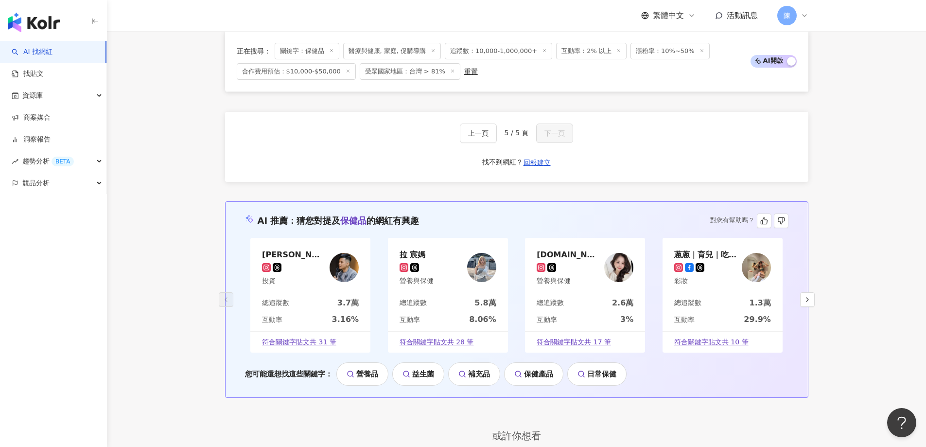
click at [524, 370] on link "保健產品" at bounding box center [533, 373] width 59 height 23
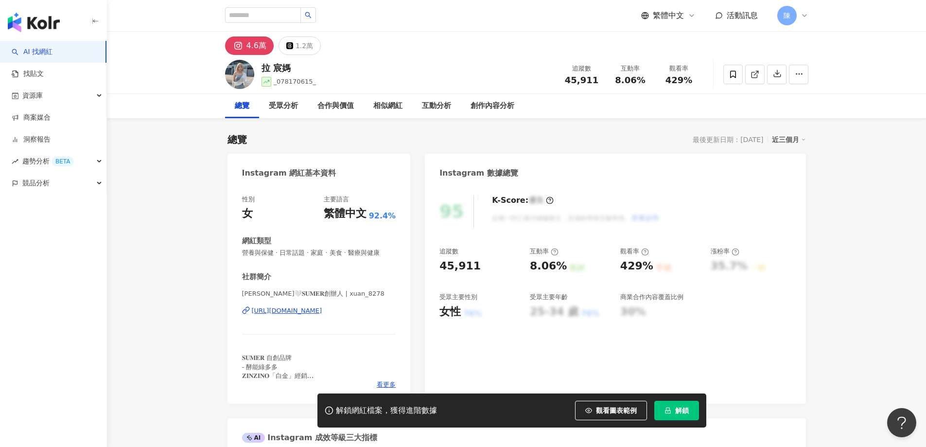
click at [304, 307] on div "https://www.instagram.com/xuan_8278/" at bounding box center [287, 310] width 70 height 9
click at [309, 307] on div "https://www.instagram.com/xuan_8278/" at bounding box center [287, 310] width 70 height 9
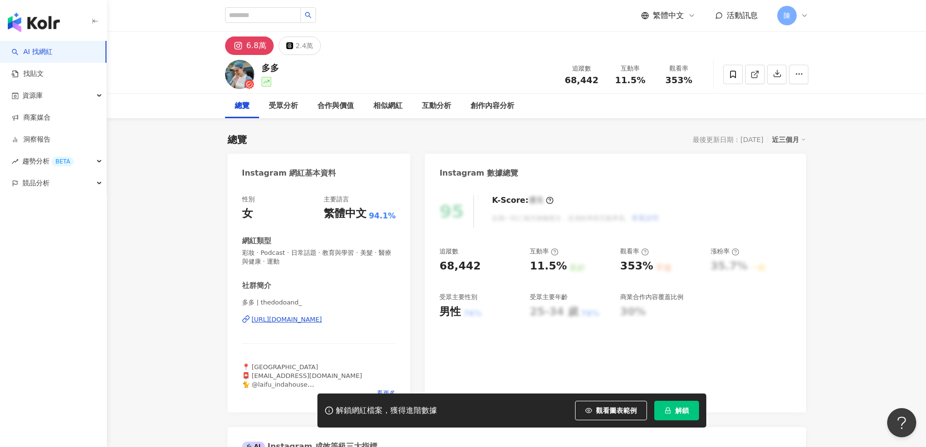
click at [322, 321] on div "https://www.instagram.com/thedodoand_/" at bounding box center [287, 319] width 70 height 9
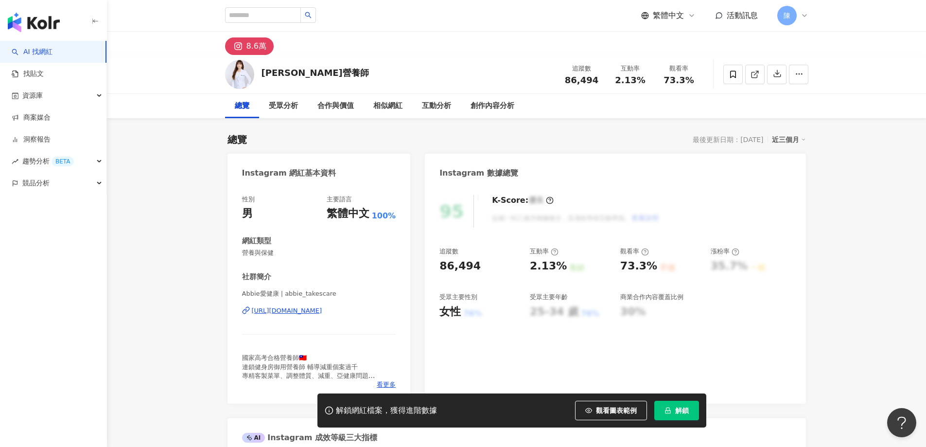
click at [590, 159] on div "Instagram 數據總覽" at bounding box center [615, 170] width 381 height 32
click at [322, 308] on div "https://www.instagram.com/abbie_takescare/" at bounding box center [287, 310] width 70 height 9
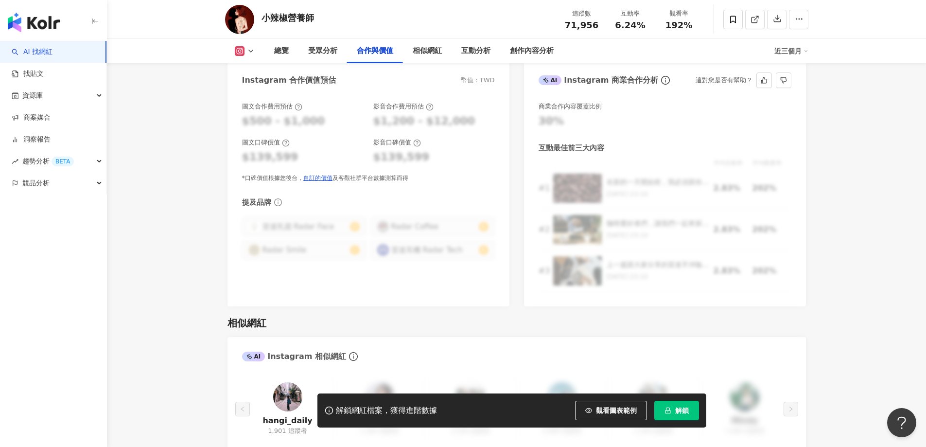
scroll to position [1313, 0]
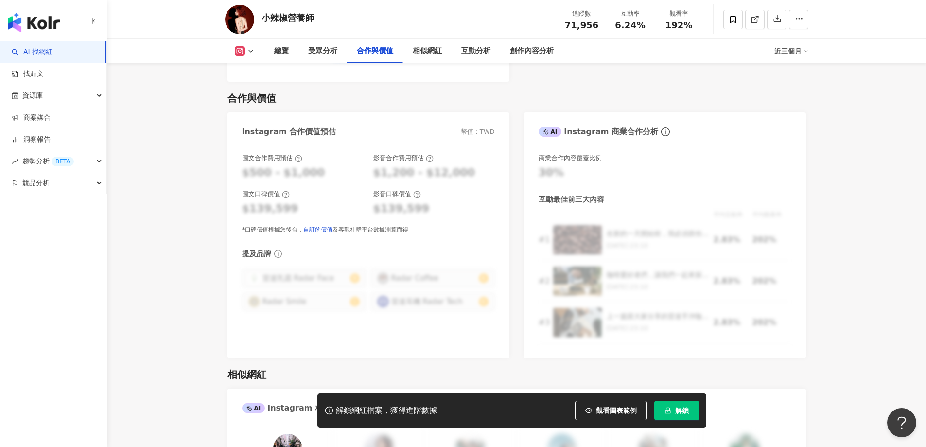
click at [669, 411] on icon "lock" at bounding box center [667, 410] width 5 height 6
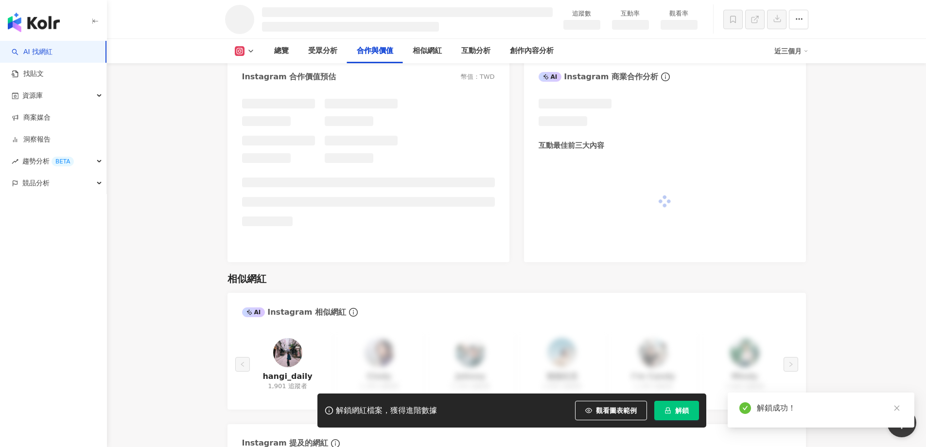
scroll to position [1124, 0]
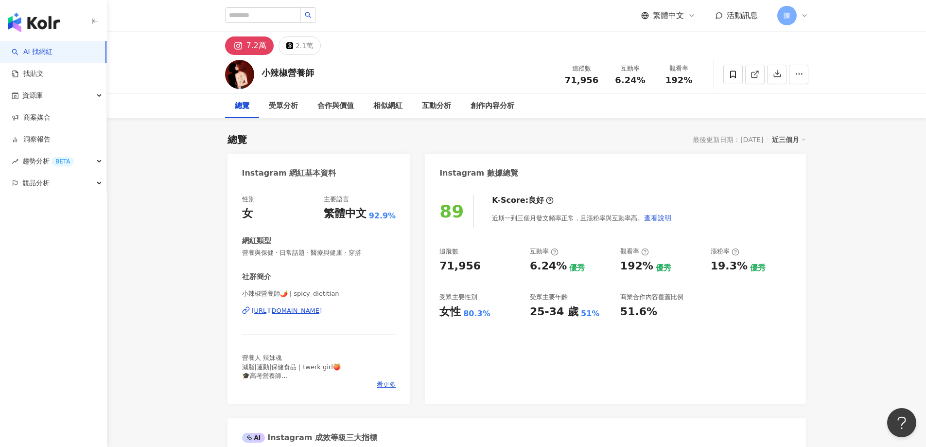
click at [320, 310] on div "https://www.instagram.com/spicy_dietitian/" at bounding box center [287, 310] width 70 height 9
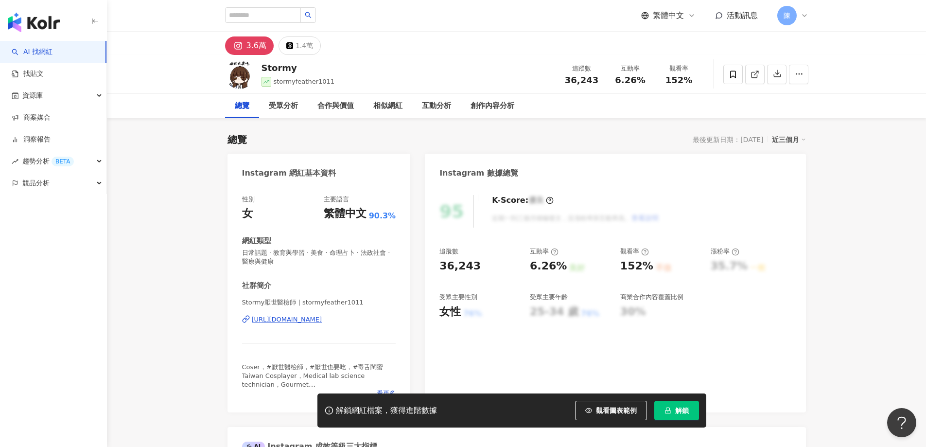
scroll to position [49, 0]
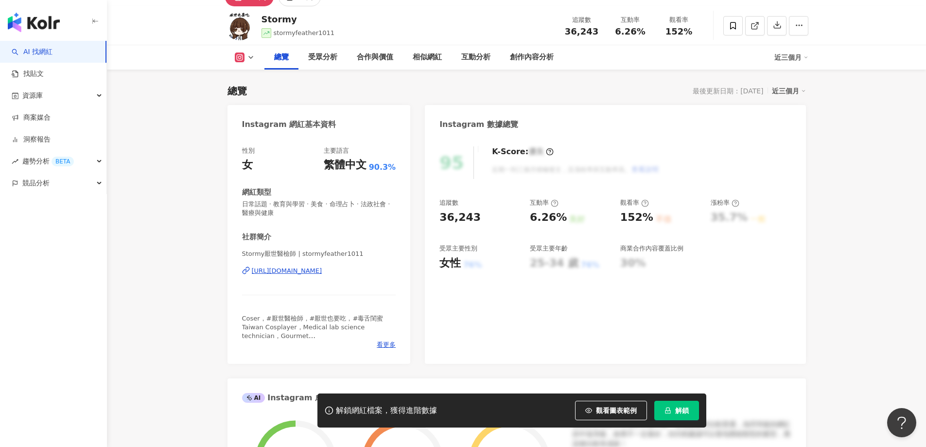
click at [322, 268] on div "[URL][DOMAIN_NAME]" at bounding box center [287, 270] width 70 height 9
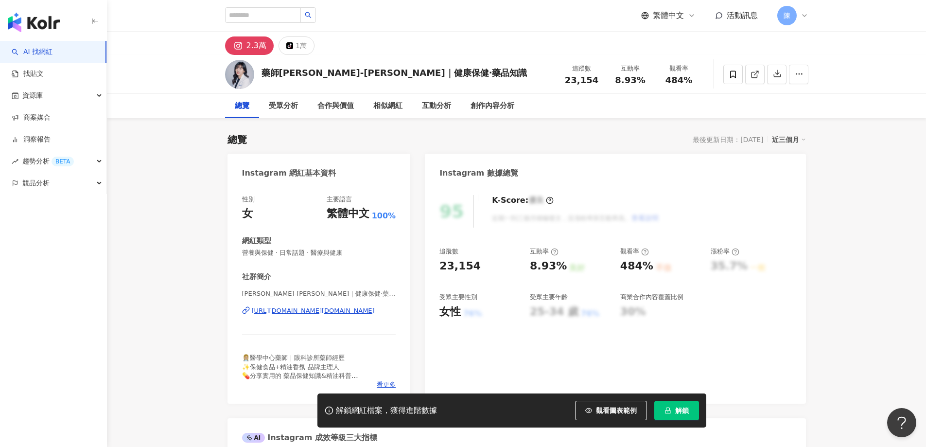
click at [327, 313] on div "https://www.instagram.com/tsai.pharm/" at bounding box center [313, 310] width 123 height 9
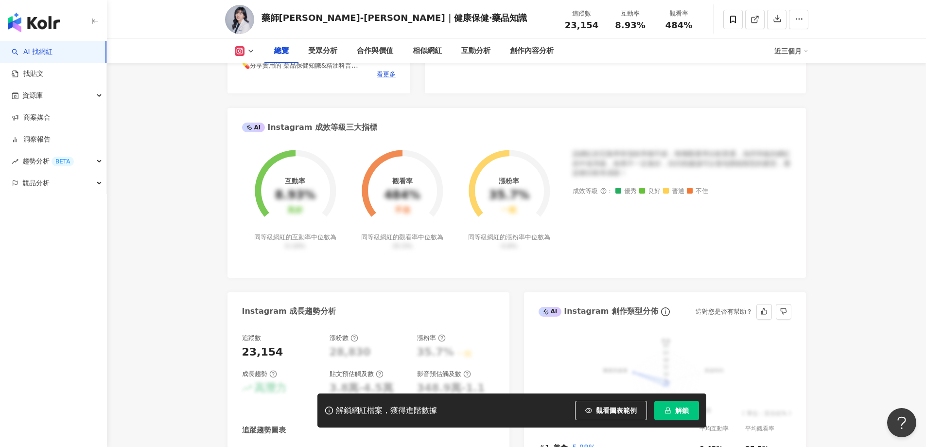
scroll to position [194, 0]
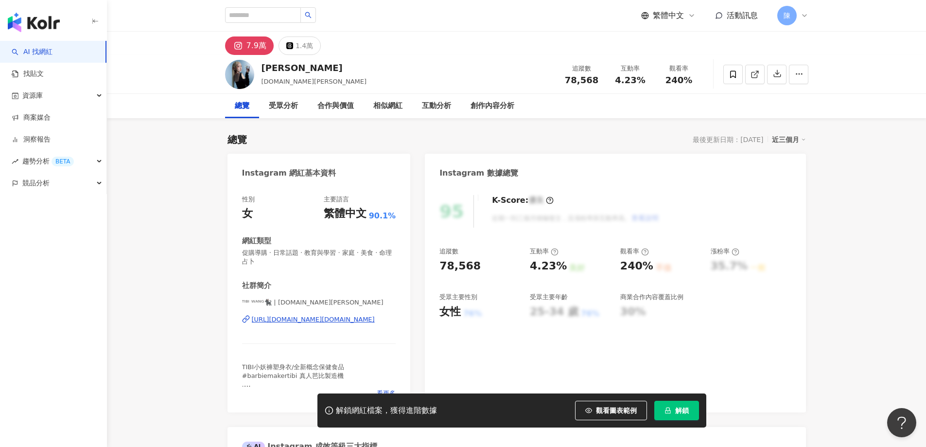
click at [308, 321] on div "https://www.instagram.com/tibi.wang/" at bounding box center [313, 319] width 123 height 9
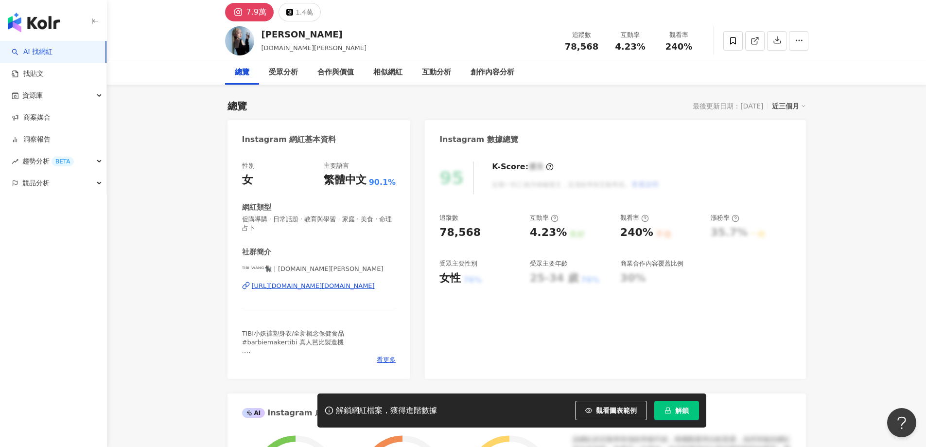
scroll to position [49, 0]
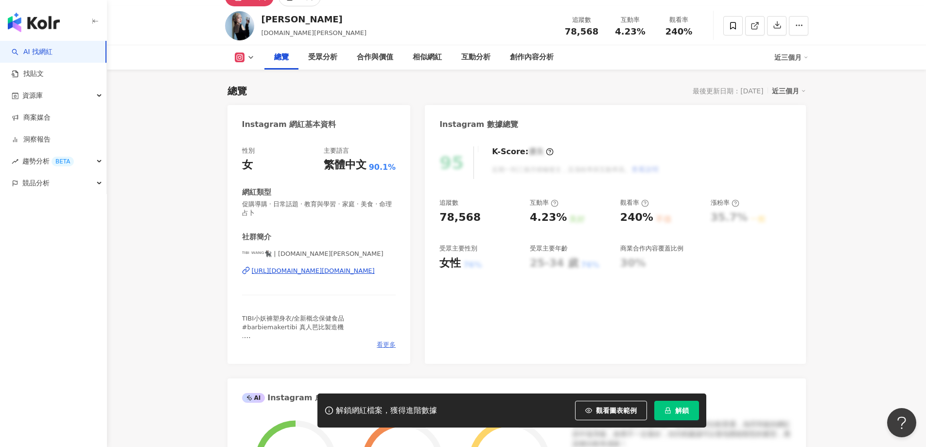
click at [381, 343] on span "看更多" at bounding box center [386, 344] width 19 height 9
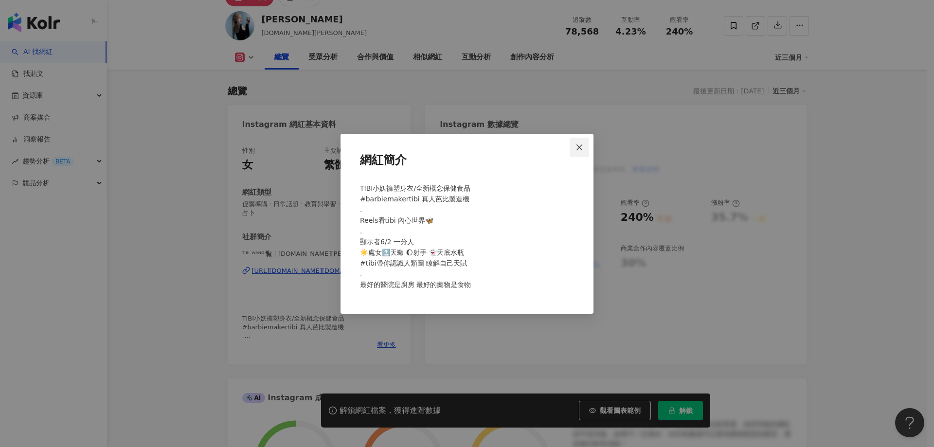
click at [579, 150] on icon "close" at bounding box center [579, 147] width 8 height 8
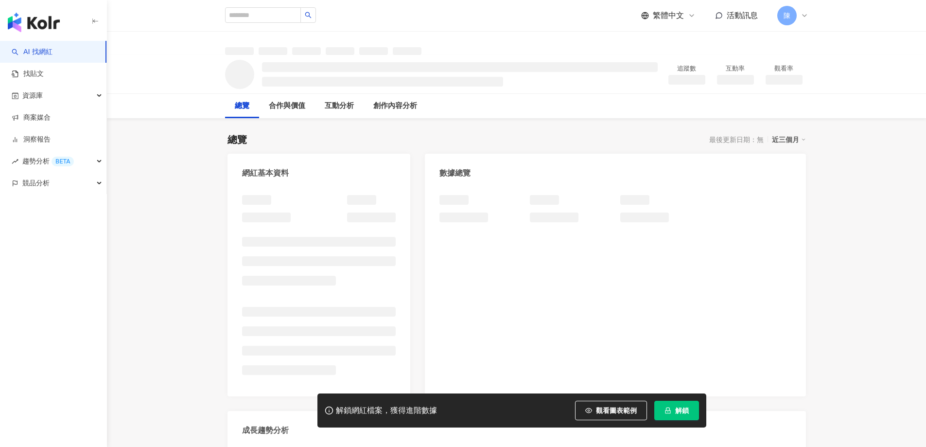
drag, startPoint x: 342, startPoint y: 321, endPoint x: 330, endPoint y: 287, distance: 35.5
click at [342, 321] on ul at bounding box center [319, 341] width 154 height 68
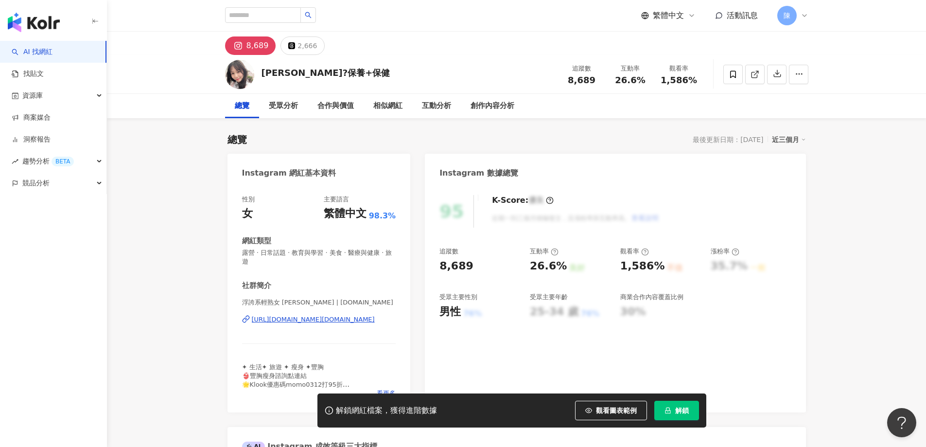
click at [367, 316] on div "https://www.instagram.com/momo.wonderland.tw/" at bounding box center [313, 319] width 123 height 9
click at [349, 322] on div "https://www.instagram.com/momo.wonderland.tw/" at bounding box center [313, 319] width 123 height 9
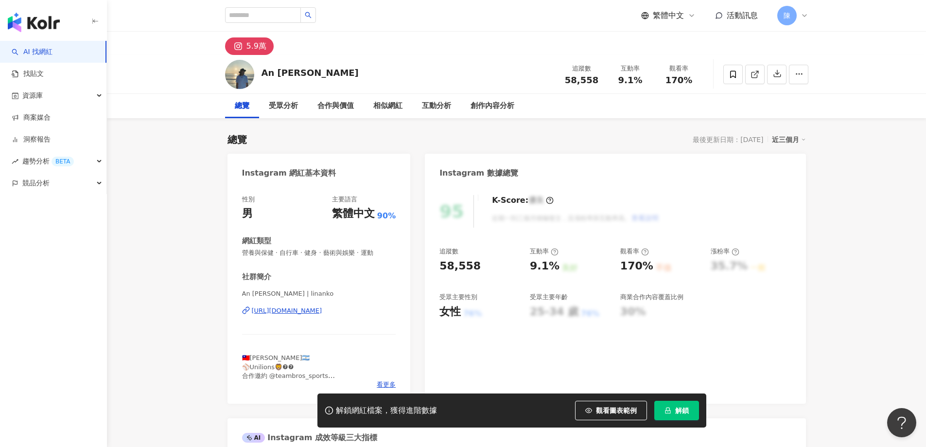
click at [322, 312] on div "https://www.instagram.com/linanko/" at bounding box center [287, 310] width 70 height 9
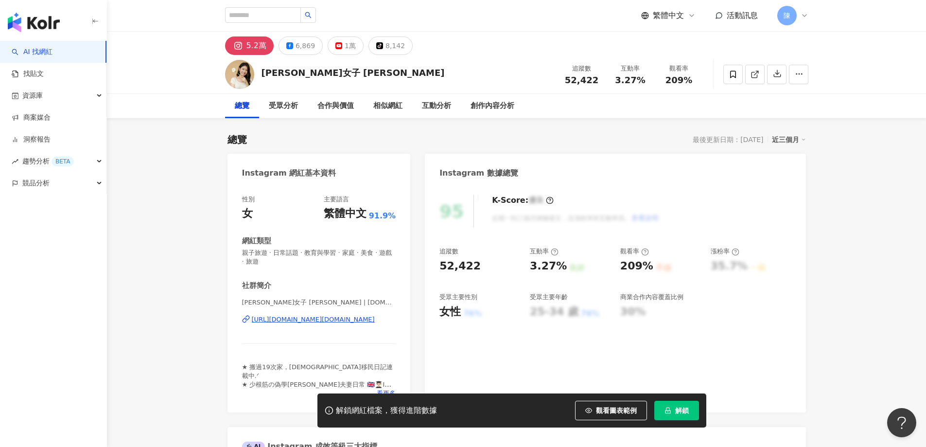
scroll to position [97, 0]
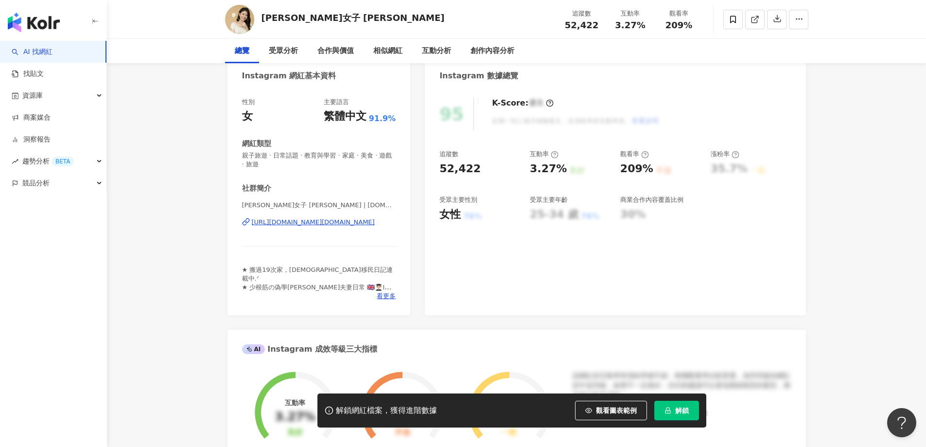
click at [320, 225] on div "https://www.instagram.com/shanalin.tw/" at bounding box center [313, 222] width 123 height 9
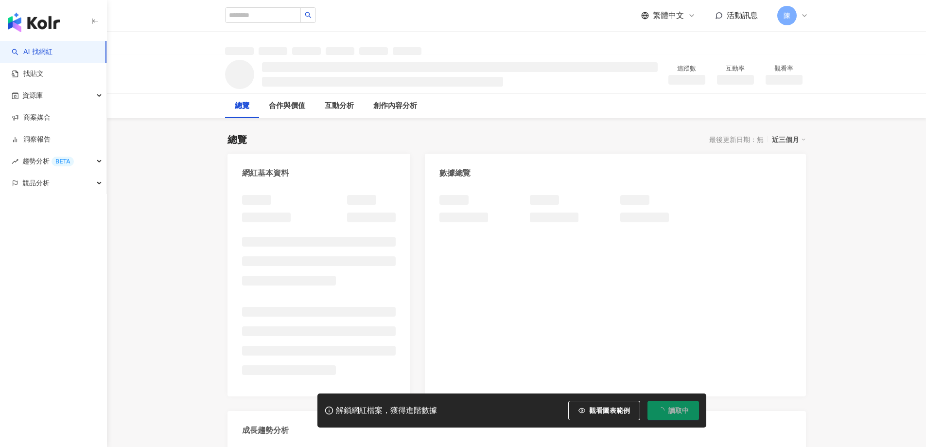
drag, startPoint x: 0, startPoint y: 0, endPoint x: 167, endPoint y: 191, distance: 253.6
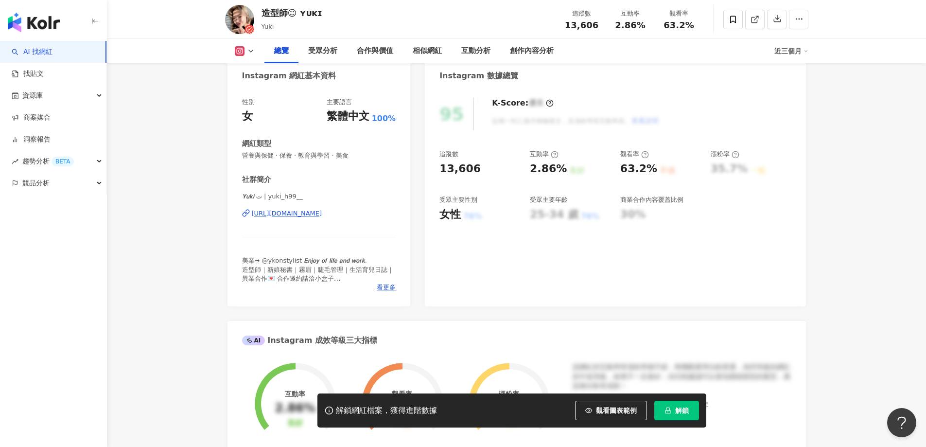
click at [322, 214] on div "https://www.instagram.com/yuki_h99__/" at bounding box center [287, 213] width 70 height 9
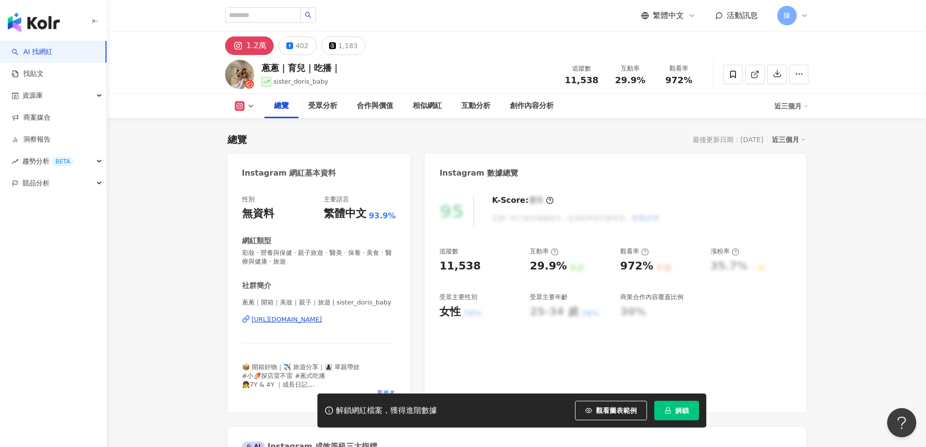
scroll to position [97, 0]
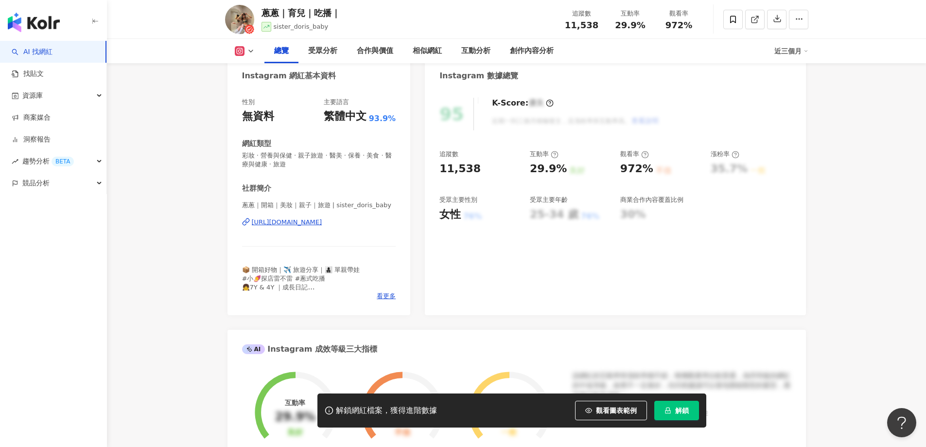
click at [305, 222] on div "https://www.instagram.com/sister_doris_baby/" at bounding box center [287, 222] width 70 height 9
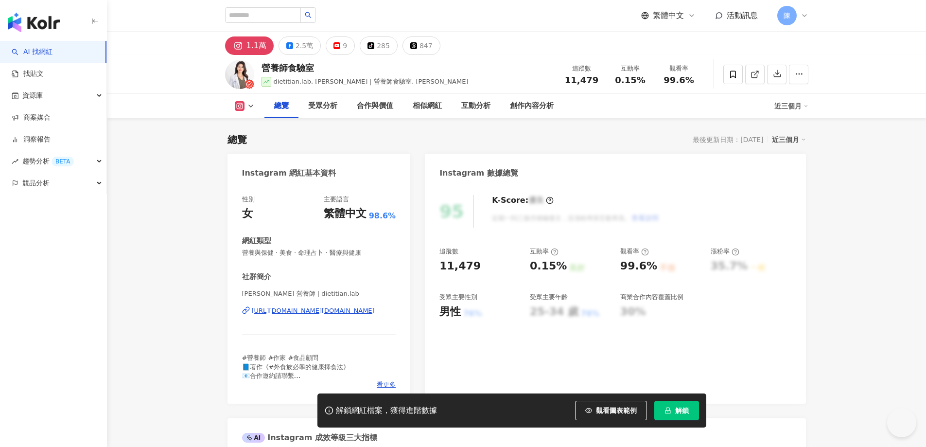
click at [332, 312] on div "[URL][DOMAIN_NAME][DOMAIN_NAME]" at bounding box center [313, 310] width 123 height 9
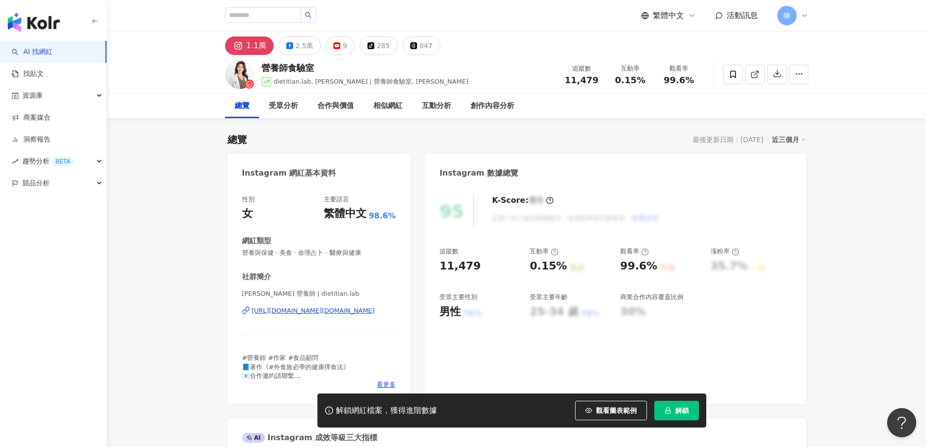
click at [306, 307] on div "https://www.instagram.com/dietitian.lab/" at bounding box center [313, 310] width 123 height 9
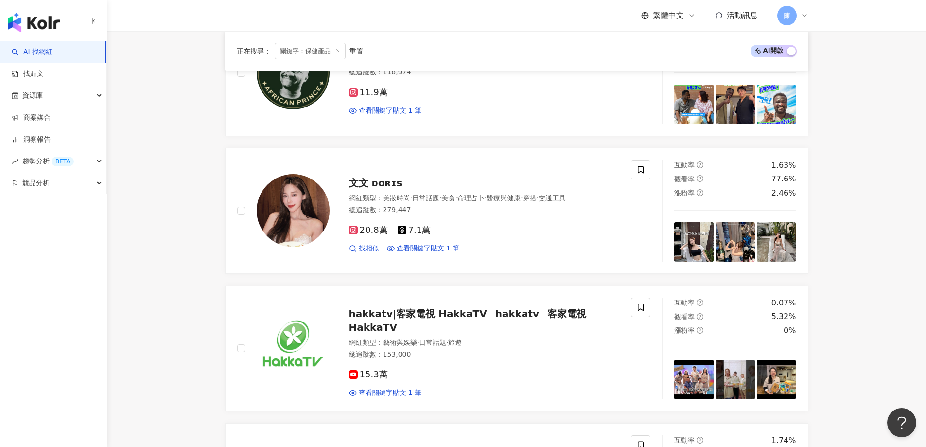
scroll to position [340, 0]
click at [547, 237] on div "20.8萬 7.1萬 找相似 查看關鍵字貼文 1 筆" at bounding box center [484, 235] width 271 height 36
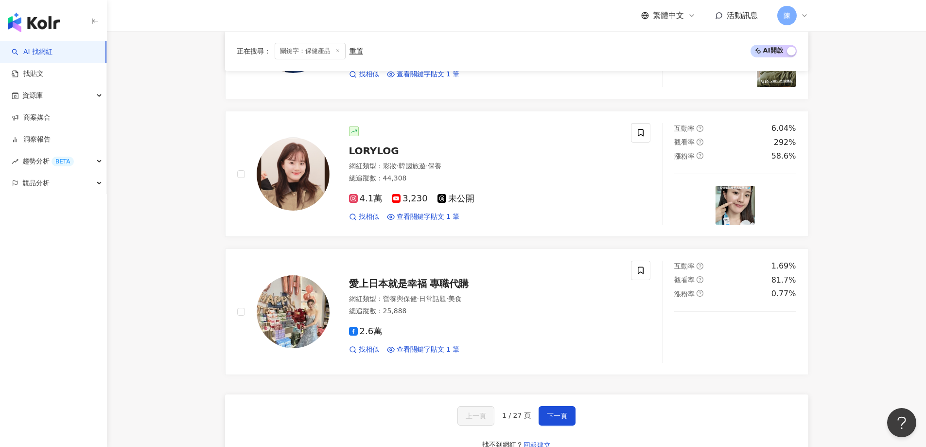
scroll to position [1556, 0]
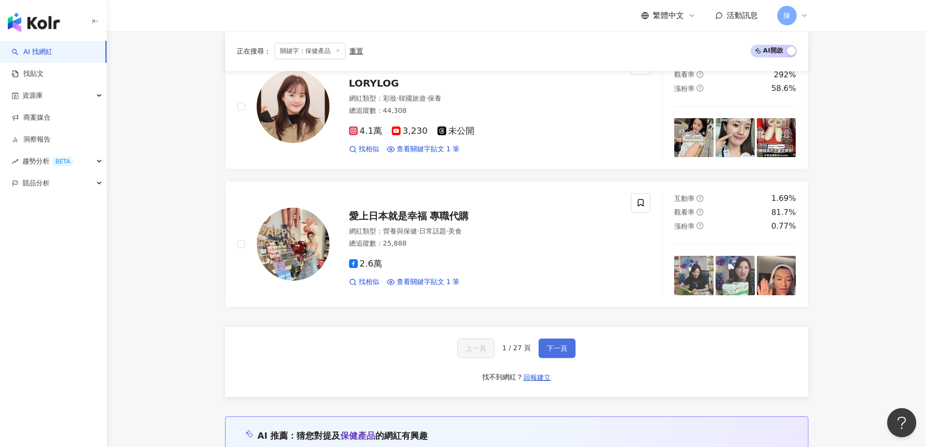
click at [547, 344] on span "下一頁" at bounding box center [557, 348] width 20 height 8
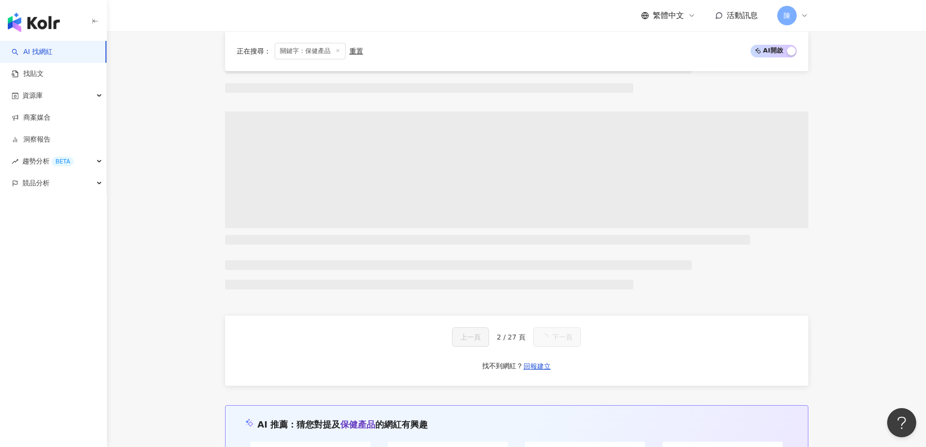
scroll to position [1585, 0]
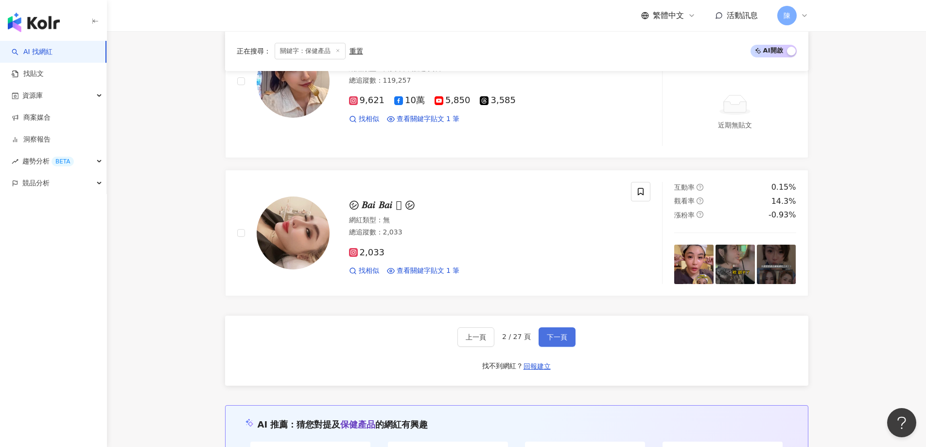
click at [545, 335] on button "下一頁" at bounding box center [557, 336] width 37 height 19
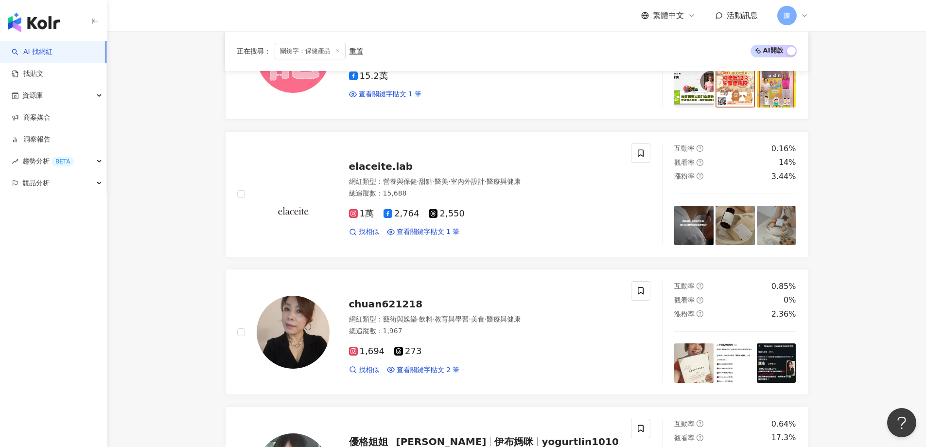
scroll to position [1556, 0]
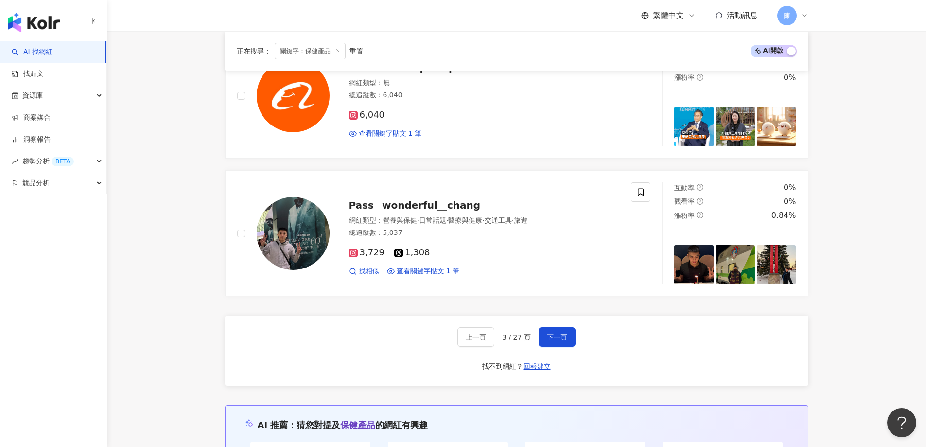
drag, startPoint x: 392, startPoint y: 311, endPoint x: 397, endPoint y: 304, distance: 7.7
click at [566, 336] on button "下一頁" at bounding box center [557, 336] width 37 height 19
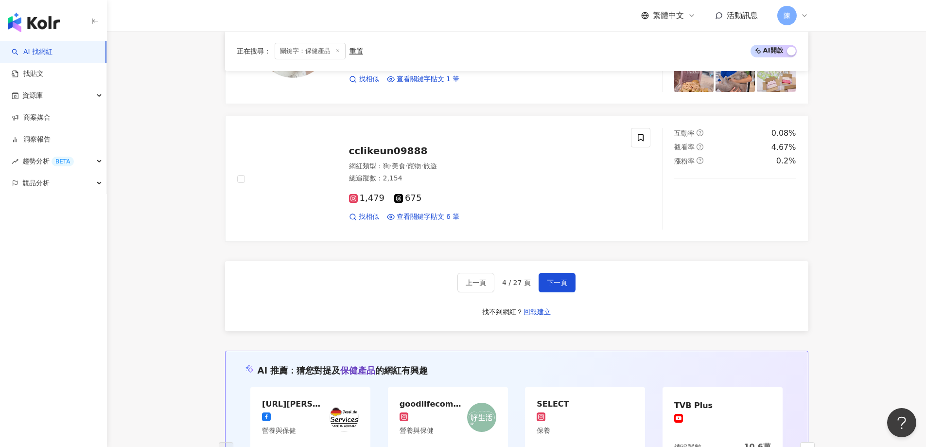
scroll to position [1653, 0]
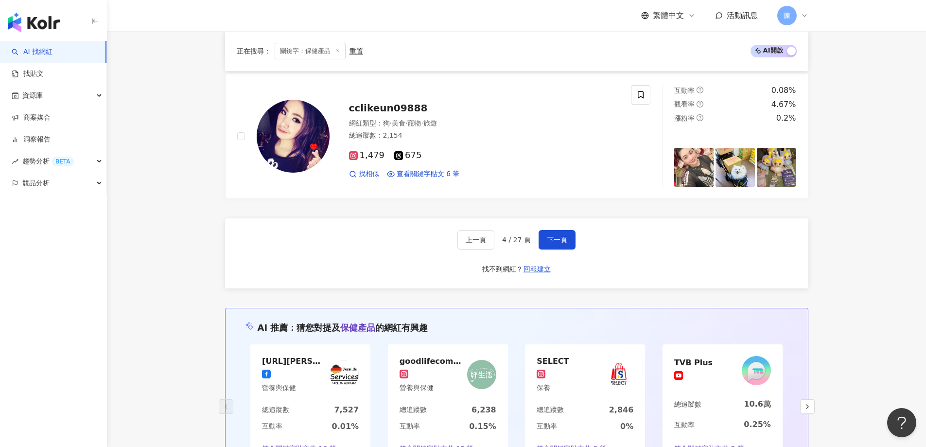
click at [551, 226] on div "上一頁 4 / 27 頁 下一頁 找不到網紅？ 回報建立" at bounding box center [516, 253] width 583 height 70
click at [555, 240] on span "下一頁" at bounding box center [557, 240] width 20 height 8
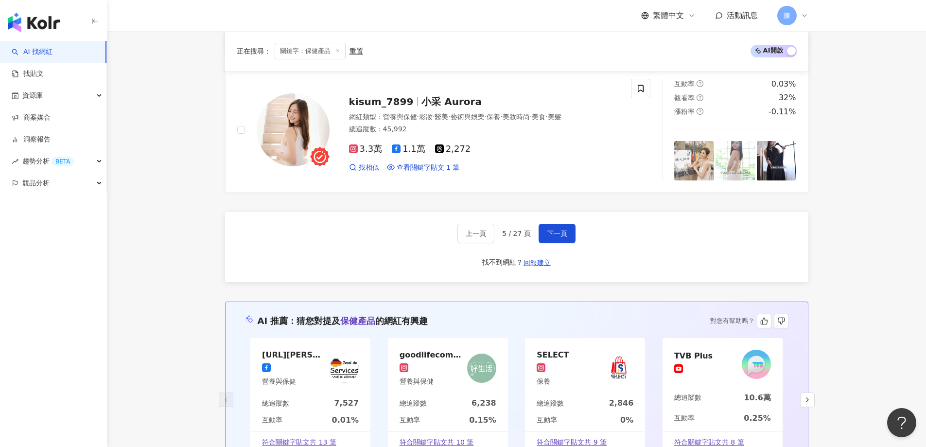
scroll to position [1473, 0]
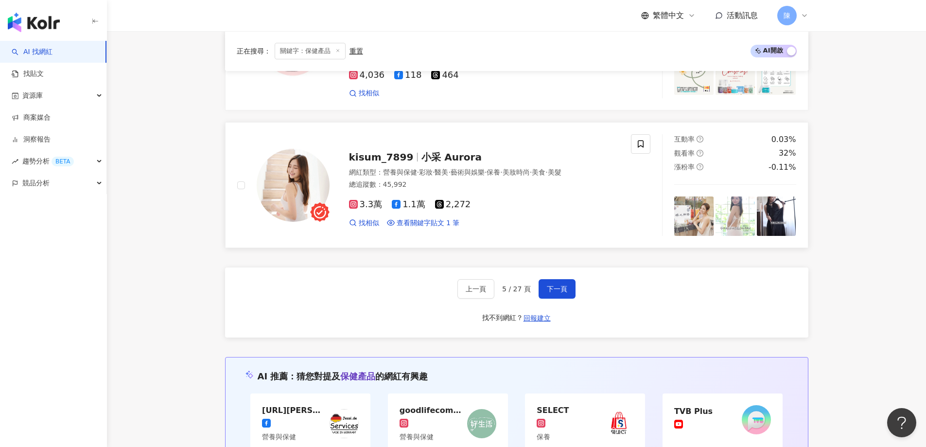
click at [566, 195] on div "3.3萬 1.1萬 2,272 找相似 查看關鍵字貼文 1 筆" at bounding box center [484, 210] width 271 height 36
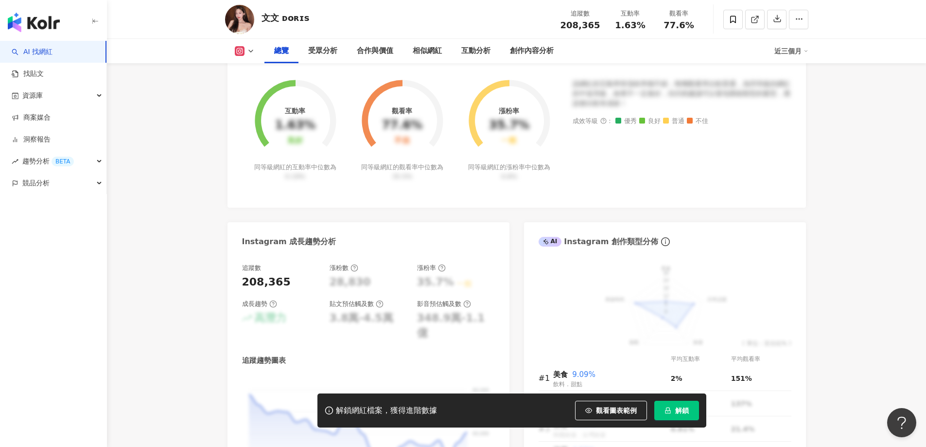
scroll to position [97, 0]
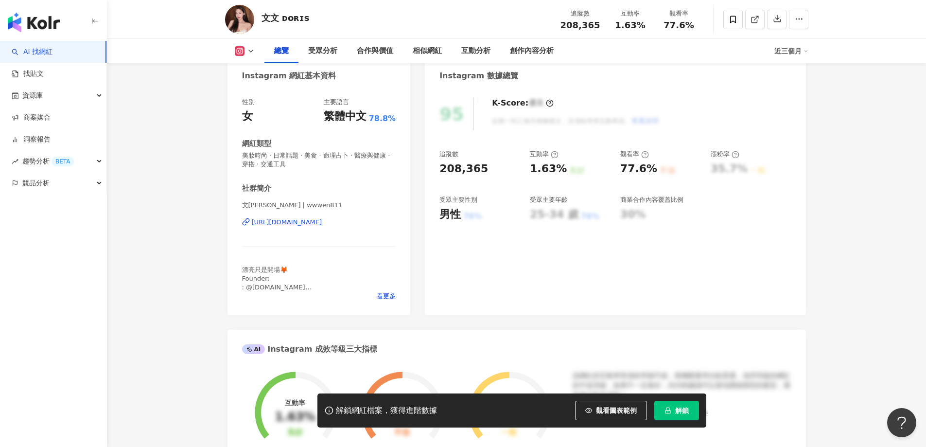
click at [322, 223] on div "https://www.instagram.com/wwwen811/" at bounding box center [287, 222] width 70 height 9
